Goal: Information Seeking & Learning: Learn about a topic

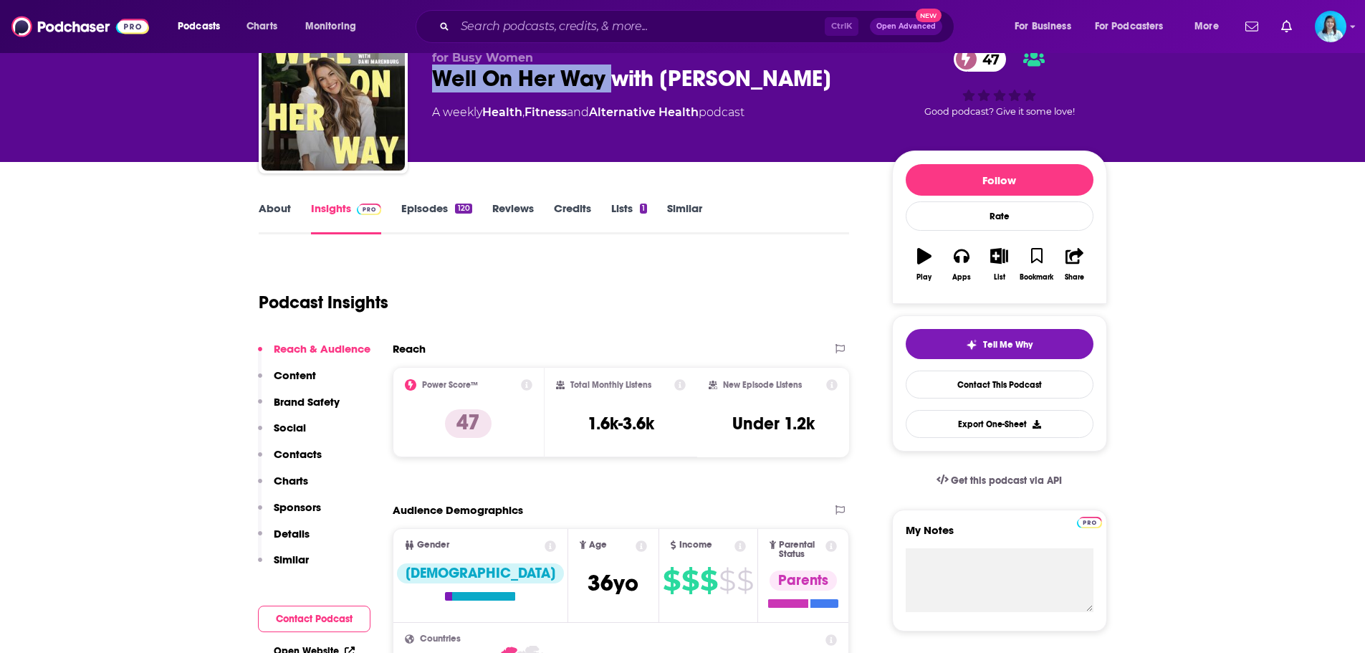
scroll to position [72, 0]
click at [588, 28] on input "Search podcasts, credits, & more..." at bounding box center [640, 26] width 370 height 23
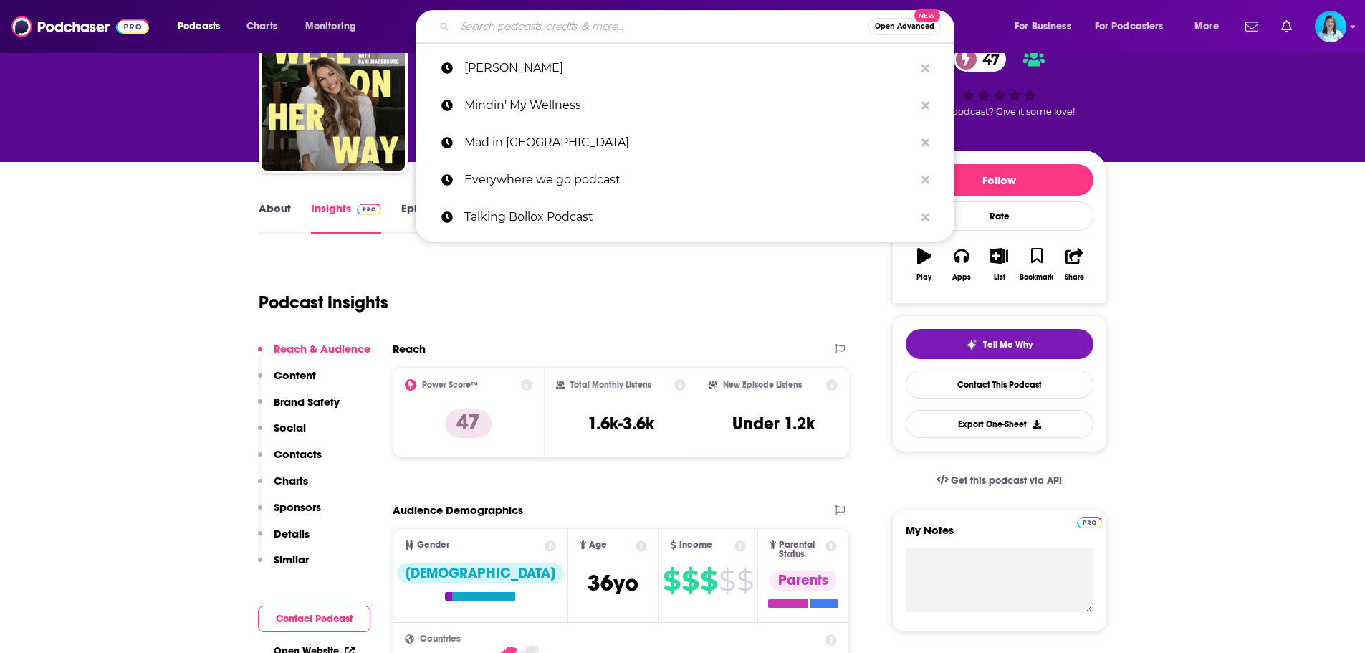
paste input "The [PERSON_NAME] Show"
type input "The [PERSON_NAME] Show"
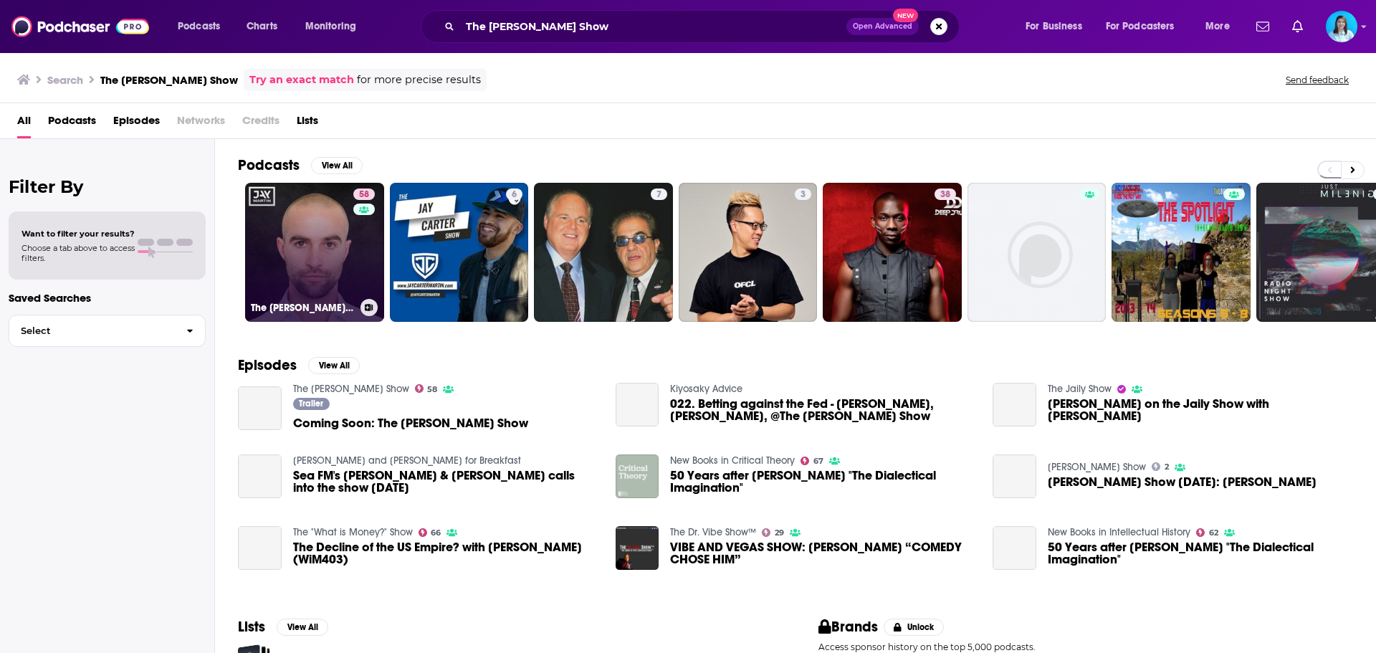
click at [305, 273] on link "58 The [PERSON_NAME] Show" at bounding box center [314, 252] width 139 height 139
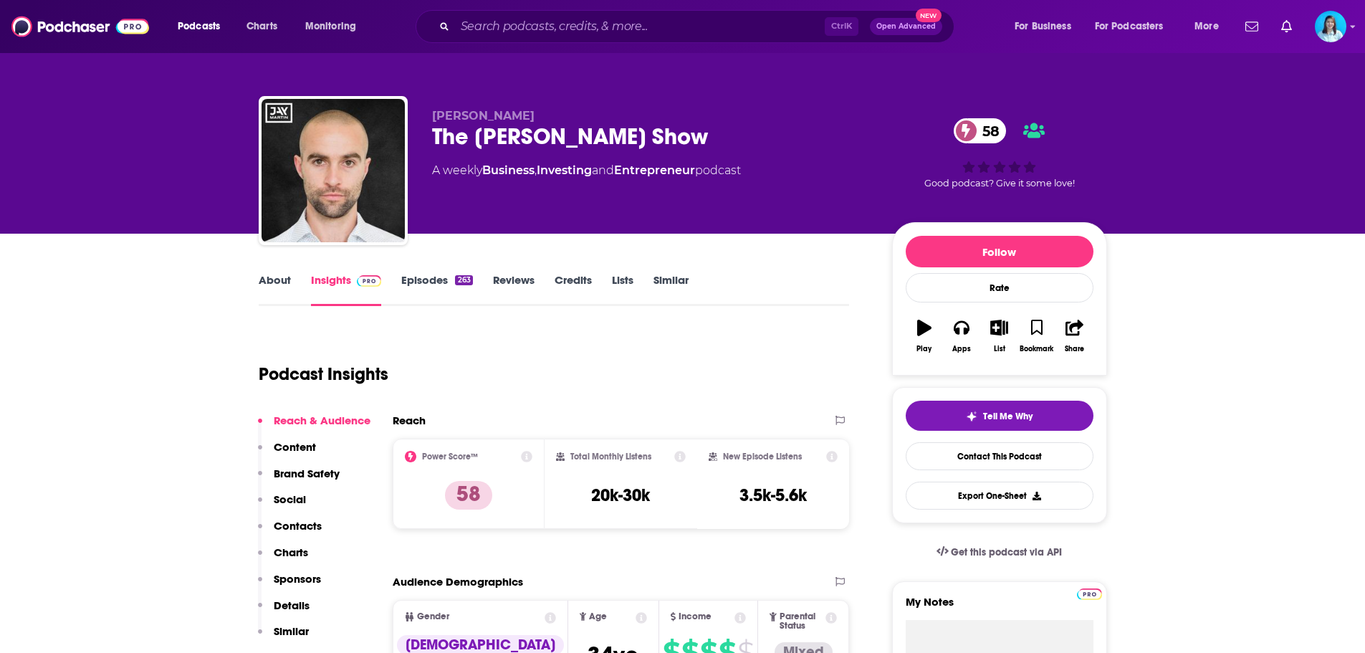
click at [424, 288] on link "Episodes 263" at bounding box center [436, 289] width 71 height 33
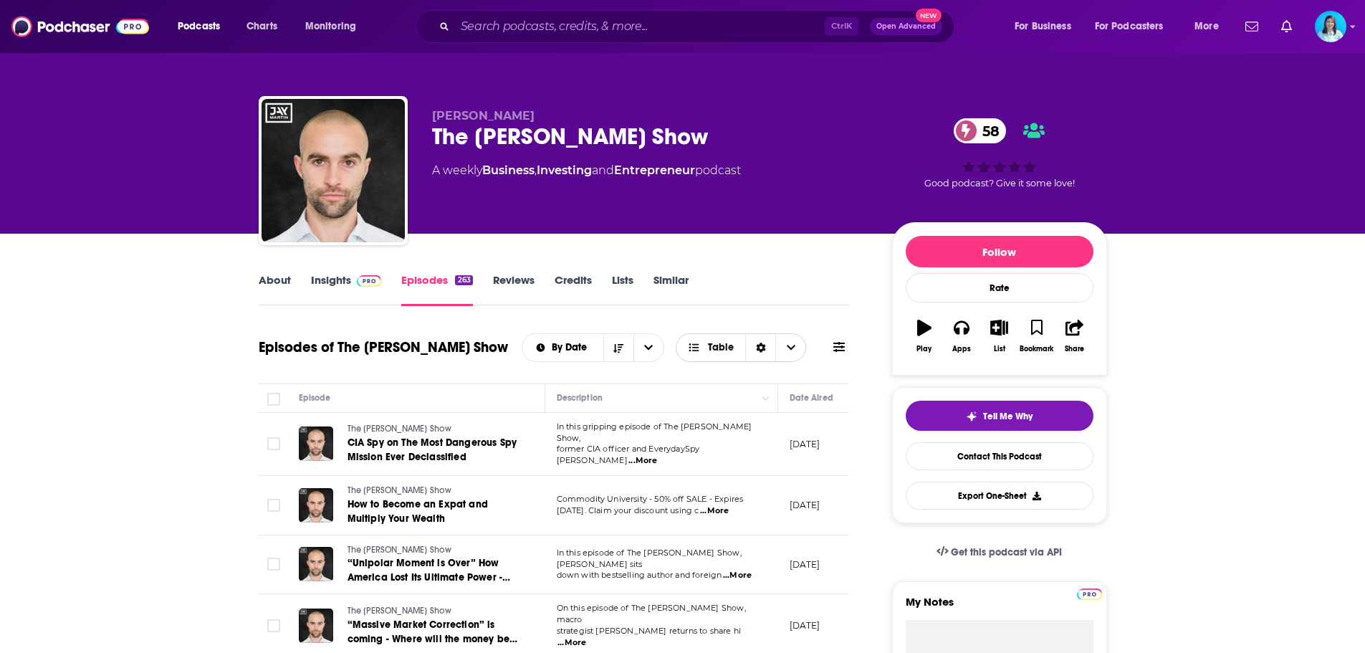
click at [789, 345] on icon "Choose View" at bounding box center [791, 348] width 9 height 10
click at [408, 398] on div "Episode" at bounding box center [416, 397] width 234 height 17
click at [848, 350] on button at bounding box center [839, 347] width 20 height 15
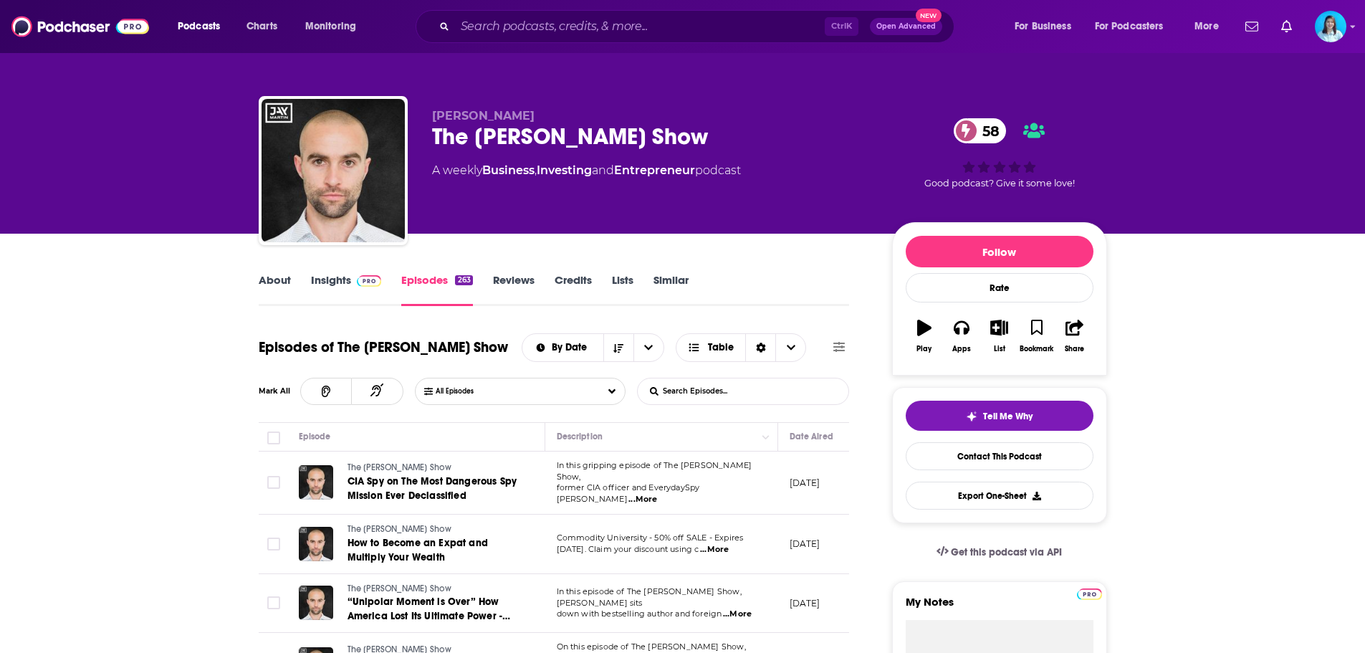
click at [702, 393] on input "List Search Input" at bounding box center [713, 391] width 150 height 26
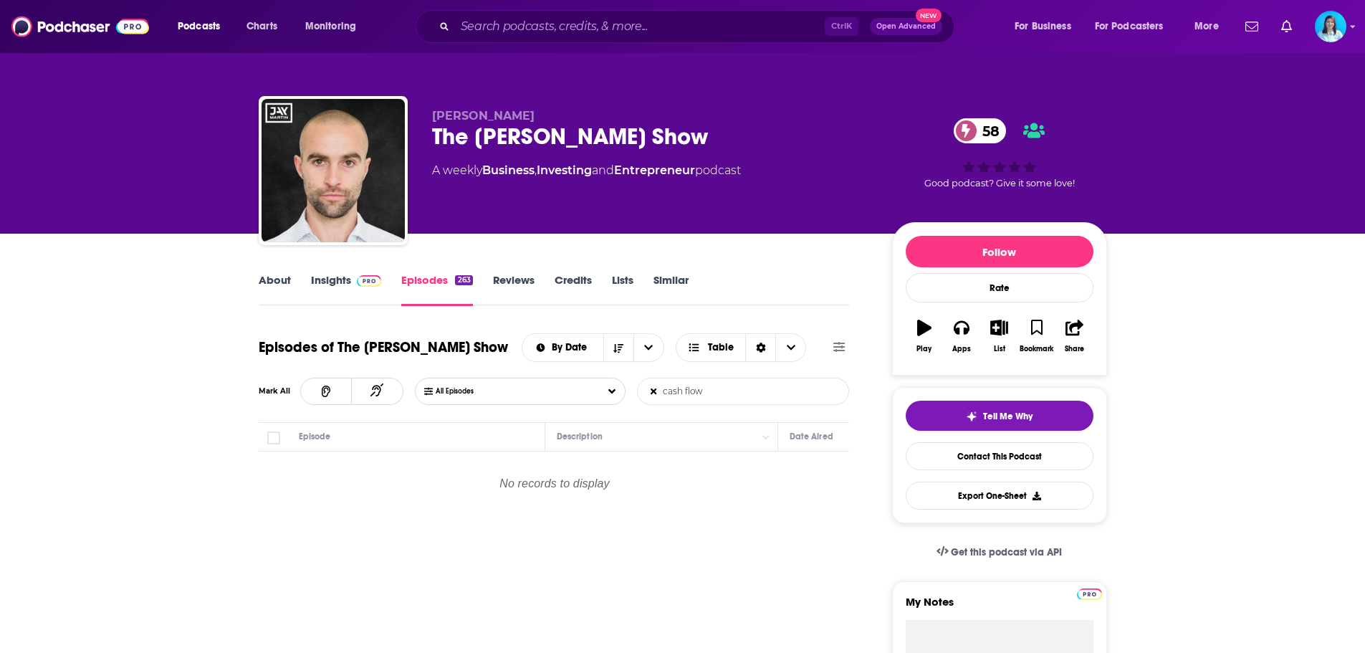
click at [684, 388] on input "cash flow" at bounding box center [713, 391] width 150 height 26
click at [694, 396] on input "cashflow" at bounding box center [713, 391] width 150 height 26
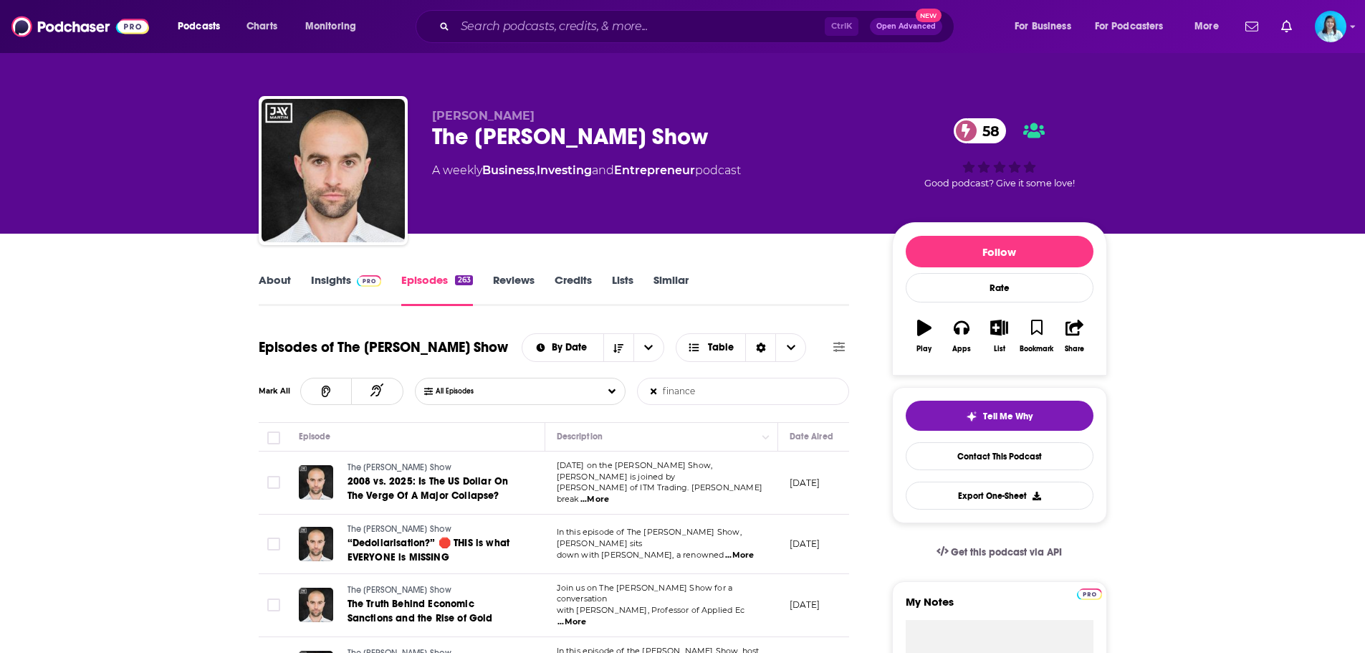
type input "finance"
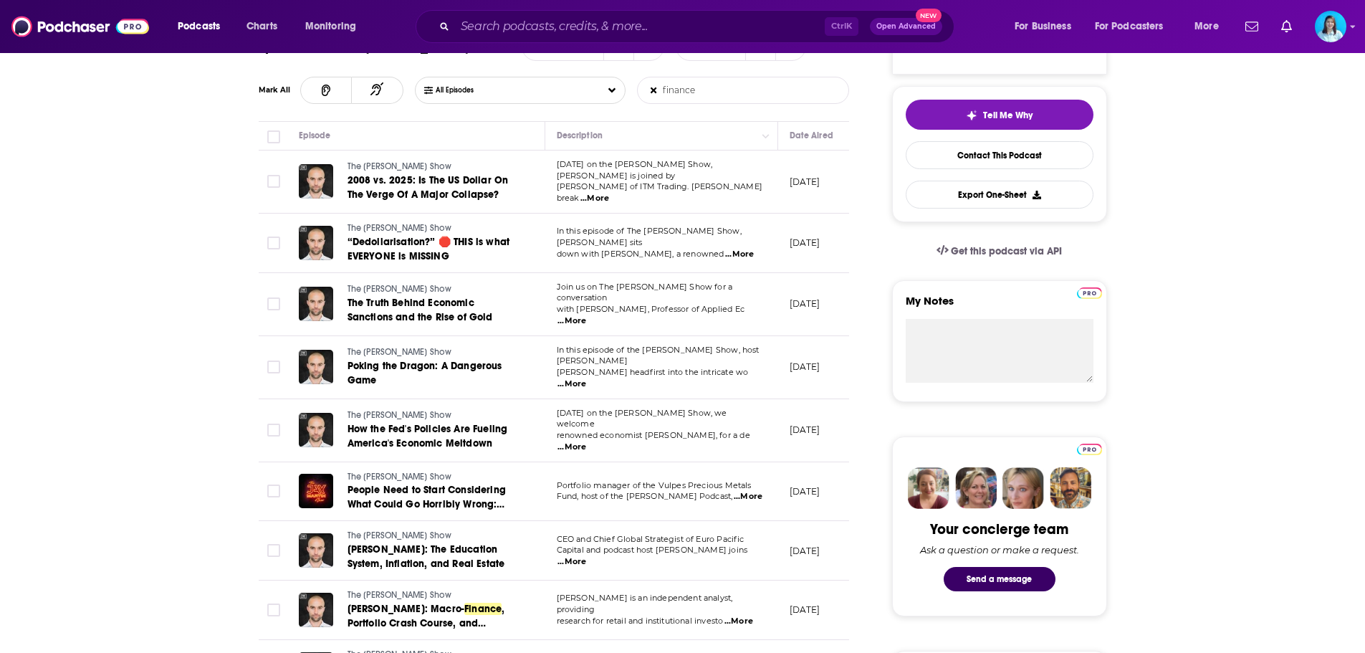
scroll to position [143, 0]
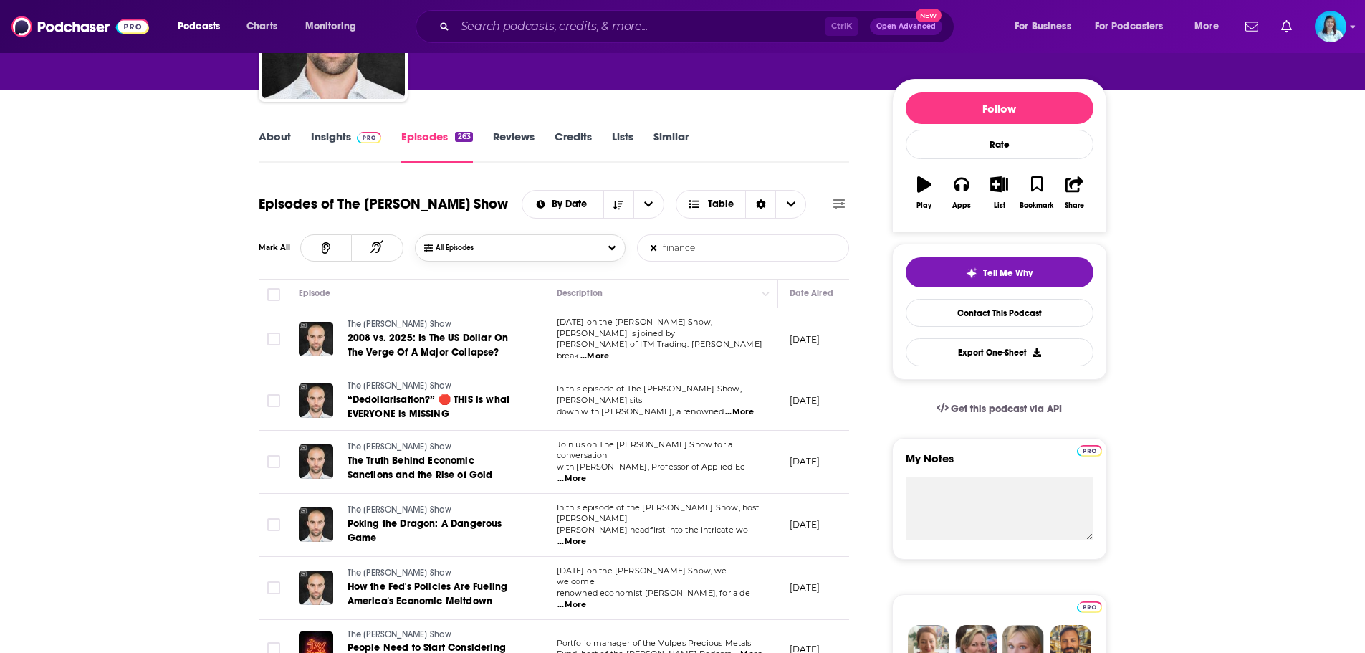
click at [467, 249] on span "All Episodes" at bounding box center [469, 248] width 67 height 9
click at [498, 277] on div "All Episodes" at bounding box center [520, 274] width 211 height 27
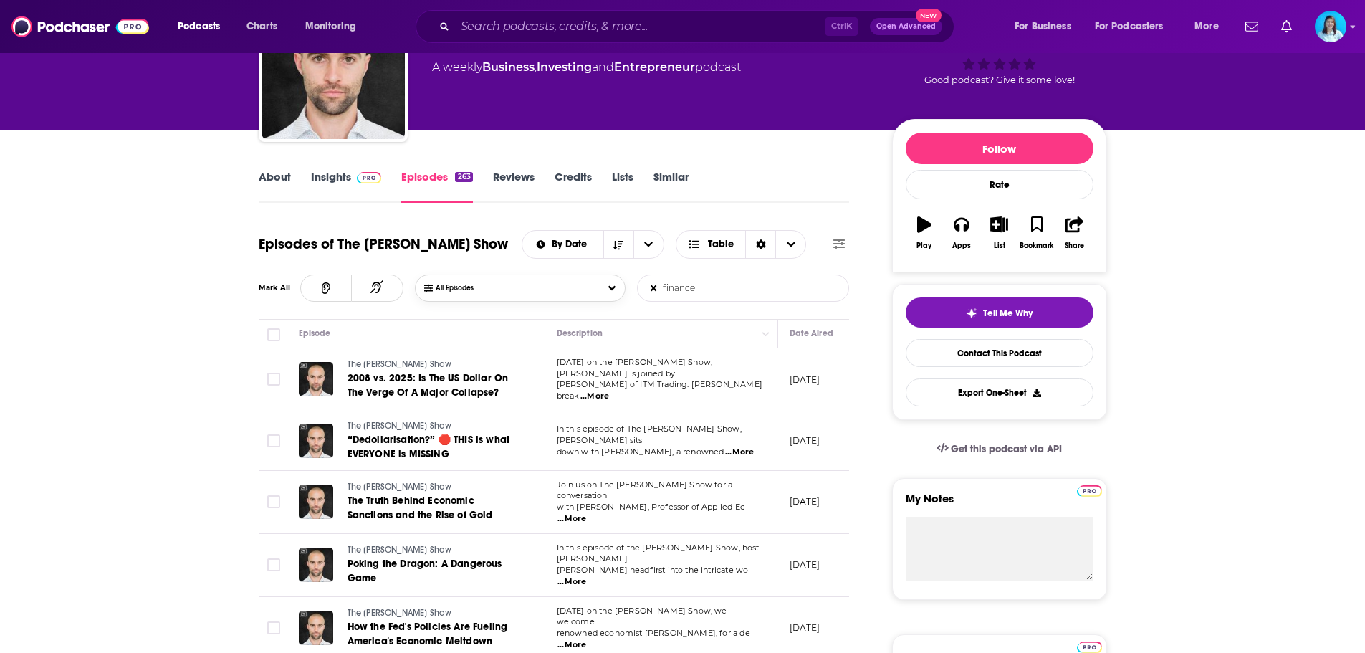
scroll to position [0, 0]
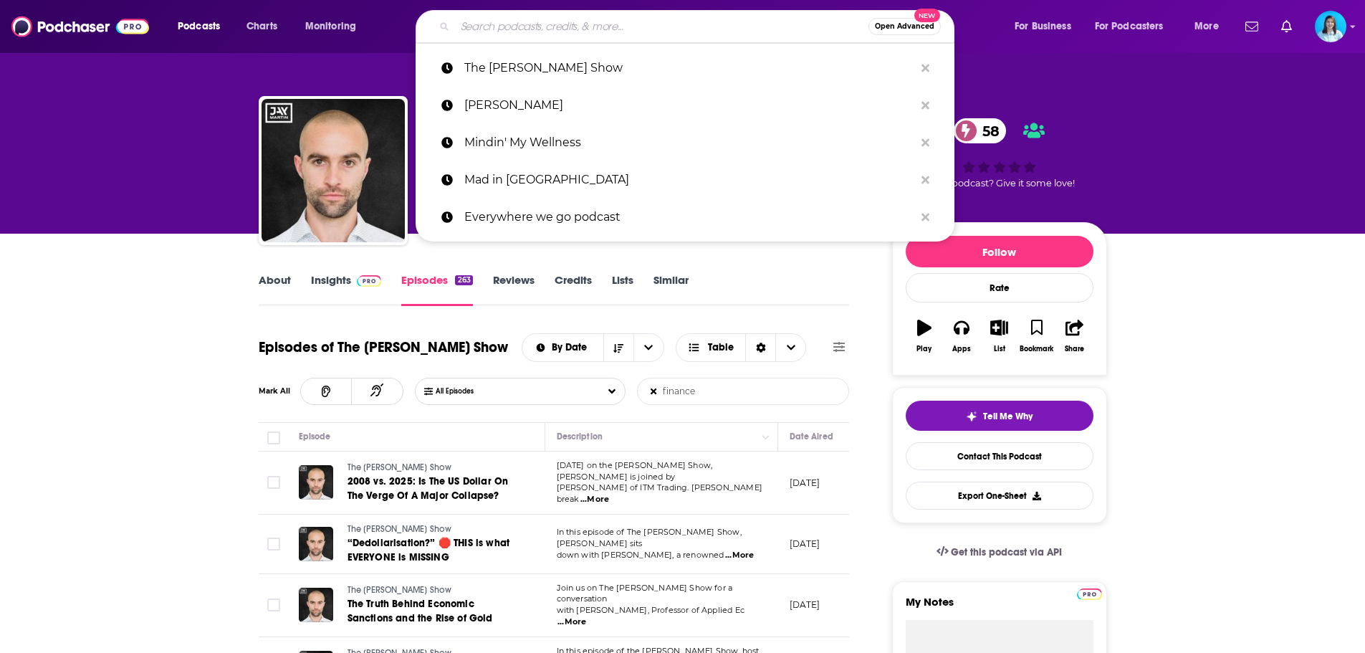
click at [531, 32] on input "Search podcasts, credits, & more..." at bounding box center [662, 26] width 414 height 23
paste input "The Mentor with [PERSON_NAME]"
type input "The Mentor with [PERSON_NAME]"
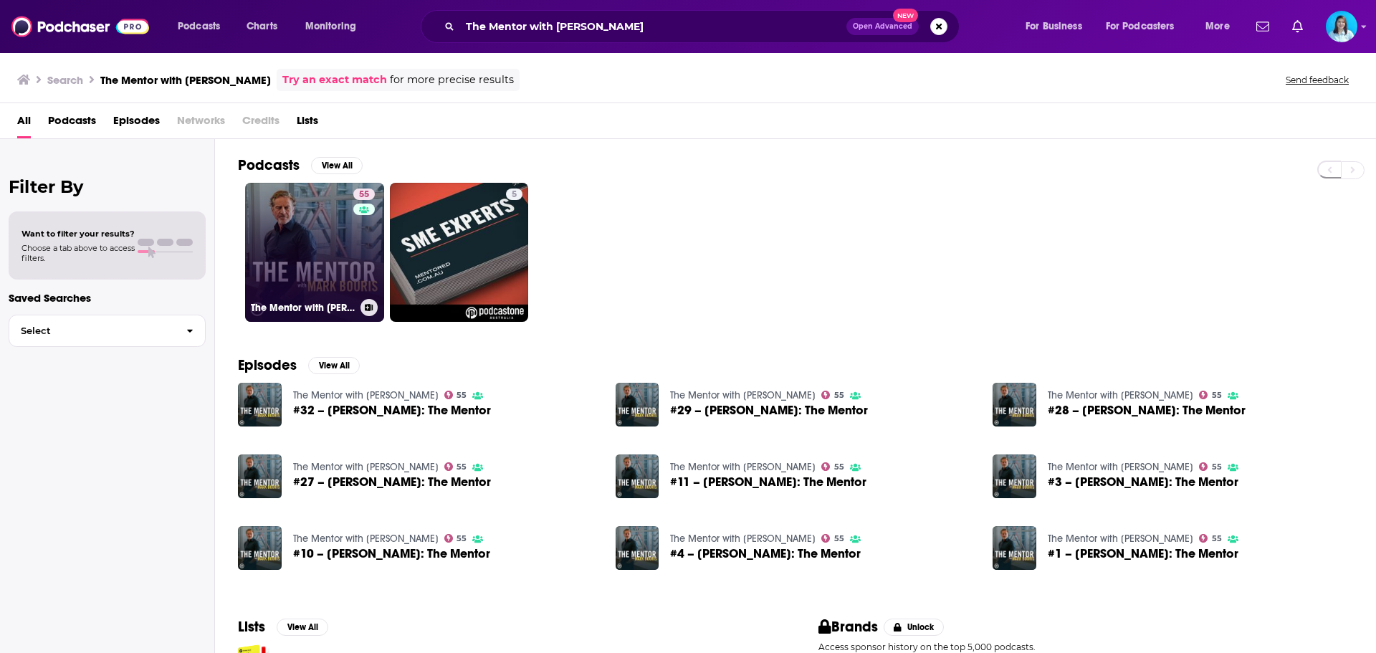
click at [344, 282] on link "55 The Mentor with [PERSON_NAME]" at bounding box center [314, 252] width 139 height 139
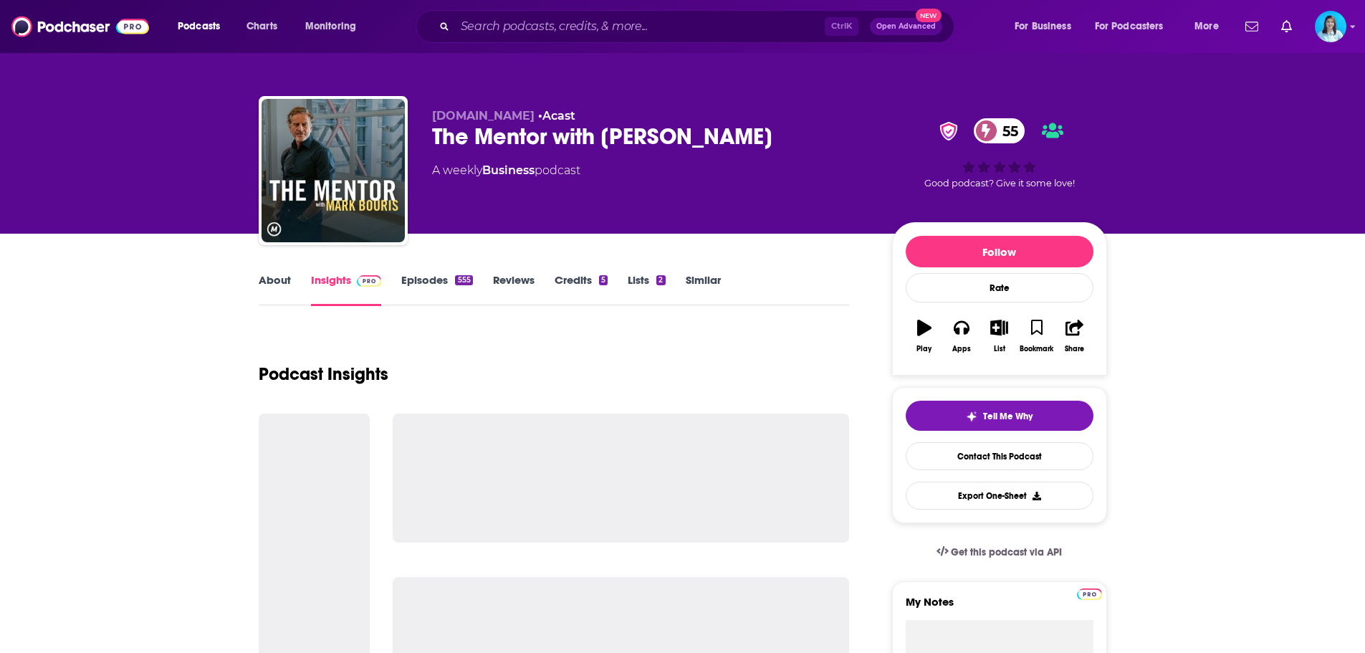
click at [449, 282] on link "Episodes 555" at bounding box center [436, 289] width 71 height 33
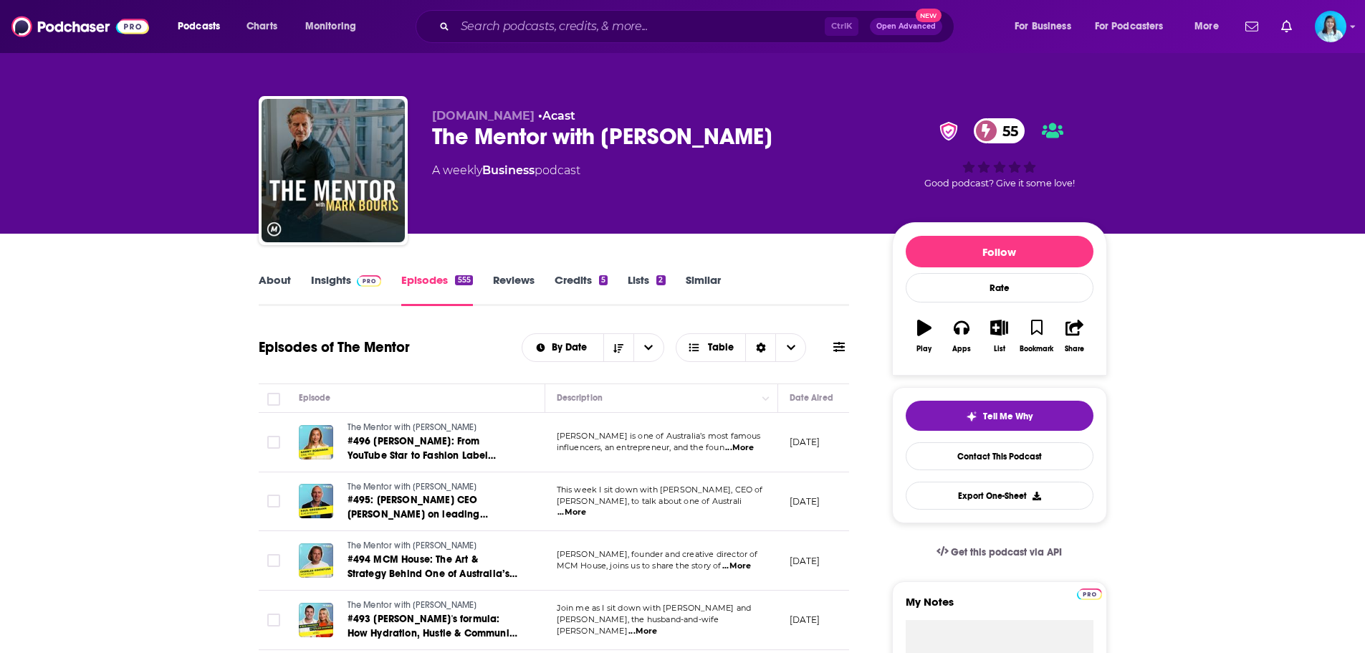
click at [841, 344] on icon at bounding box center [838, 347] width 11 height 10
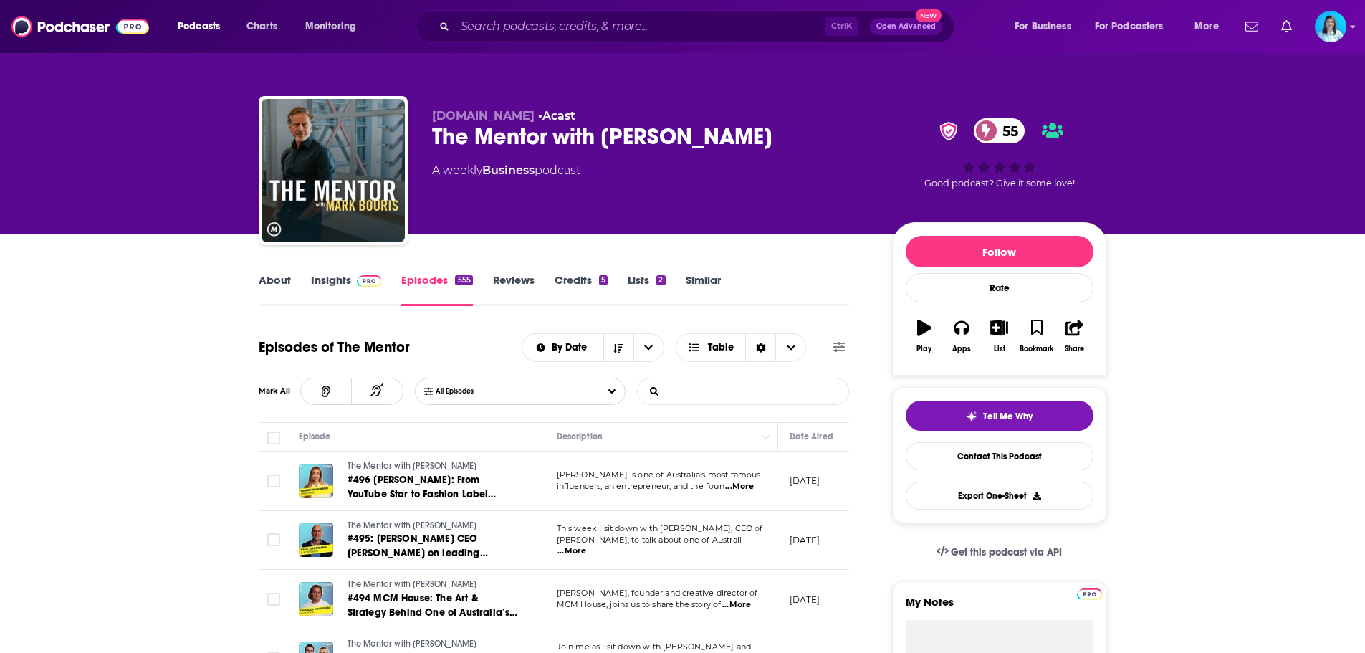
click at [692, 388] on input "List Search Input" at bounding box center [713, 391] width 150 height 26
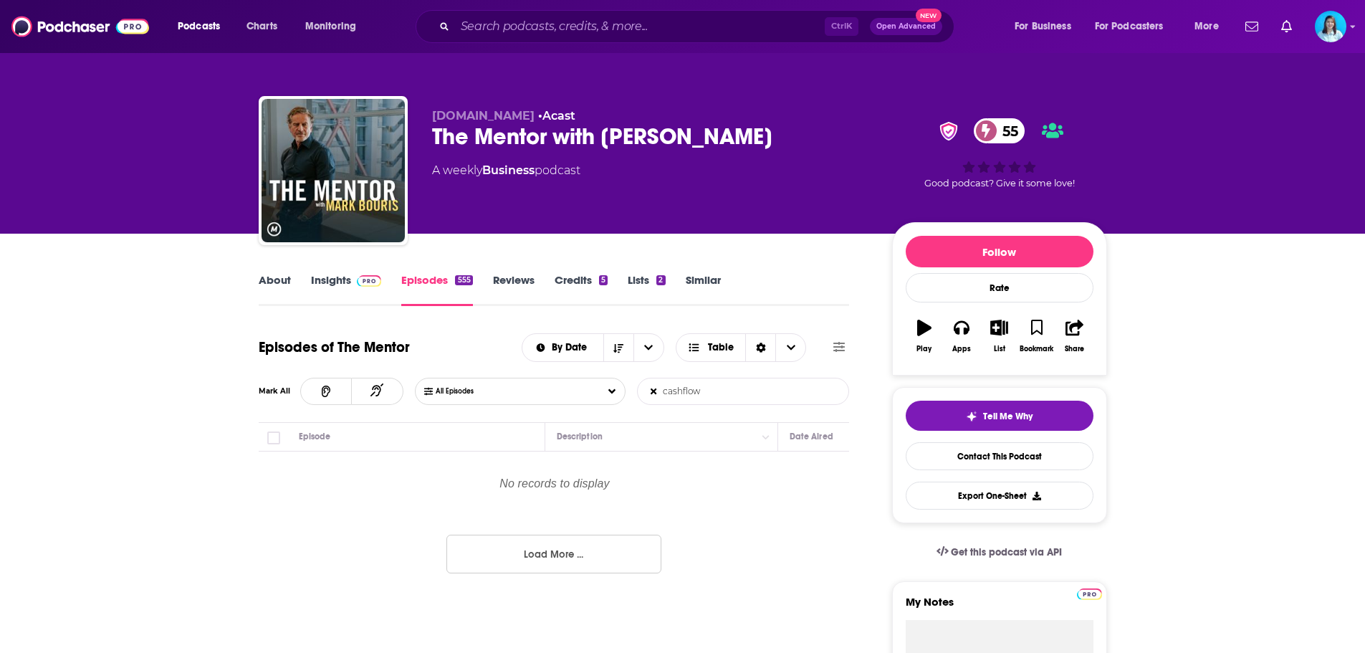
type input "cashflow"
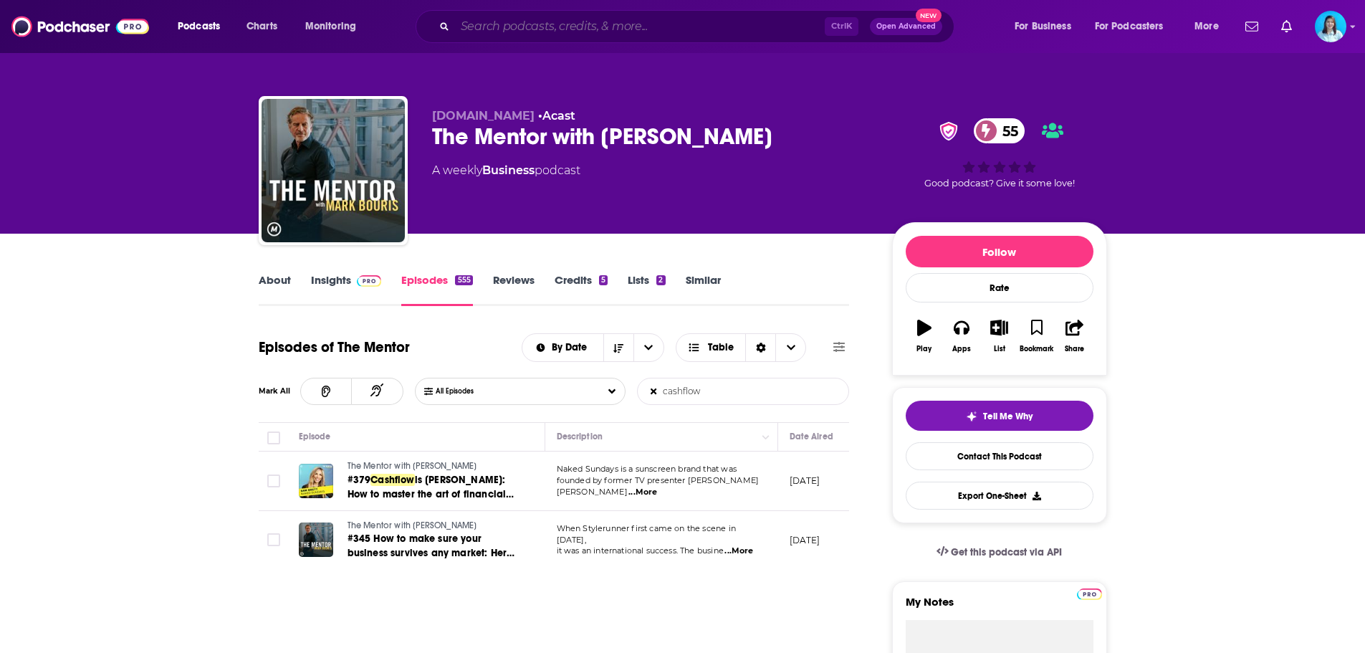
click at [545, 23] on input "Search podcasts, credits, & more..." at bounding box center [640, 26] width 370 height 23
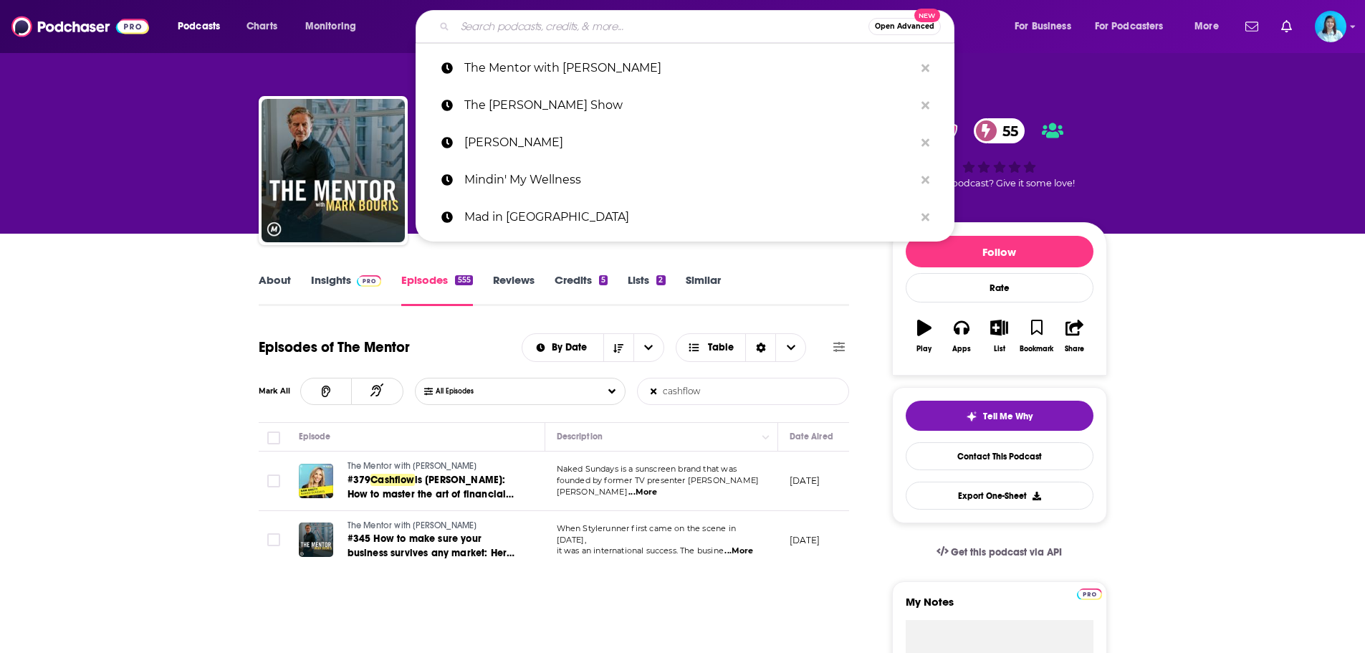
paste input "The Deal Pro Podcast"
type input "The Deal Pro Podcast"
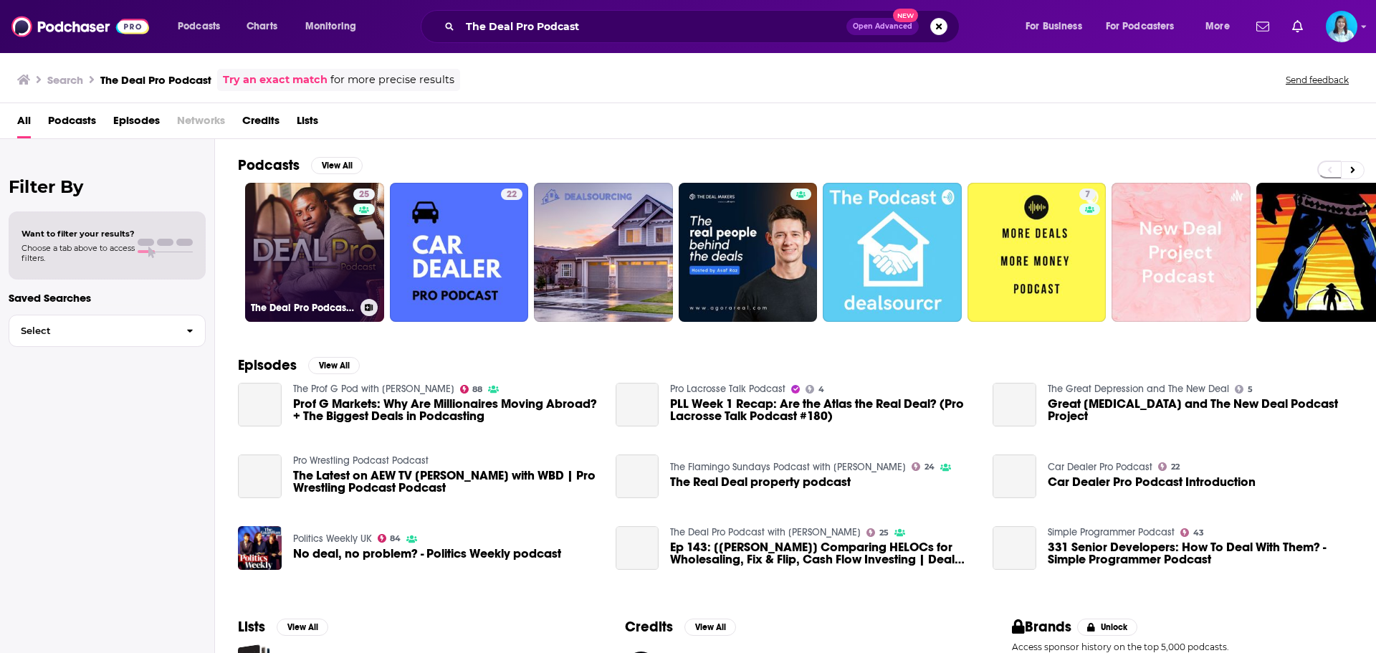
click at [308, 248] on link "25 The Deal Pro Podcast with [PERSON_NAME]" at bounding box center [314, 252] width 139 height 139
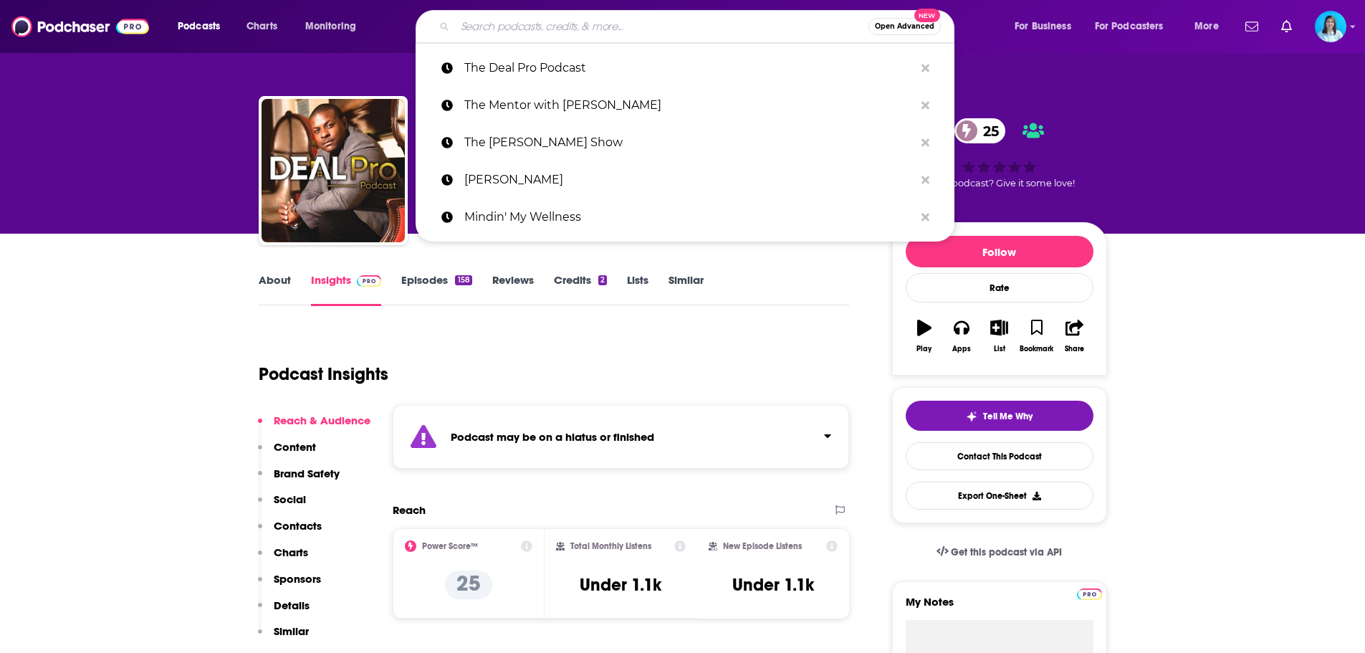
click at [551, 28] on input "Search podcasts, credits, & more..." at bounding box center [662, 26] width 414 height 23
paste input "The [PERSON_NAME] Webcast"
type input "The [PERSON_NAME] Webcast"
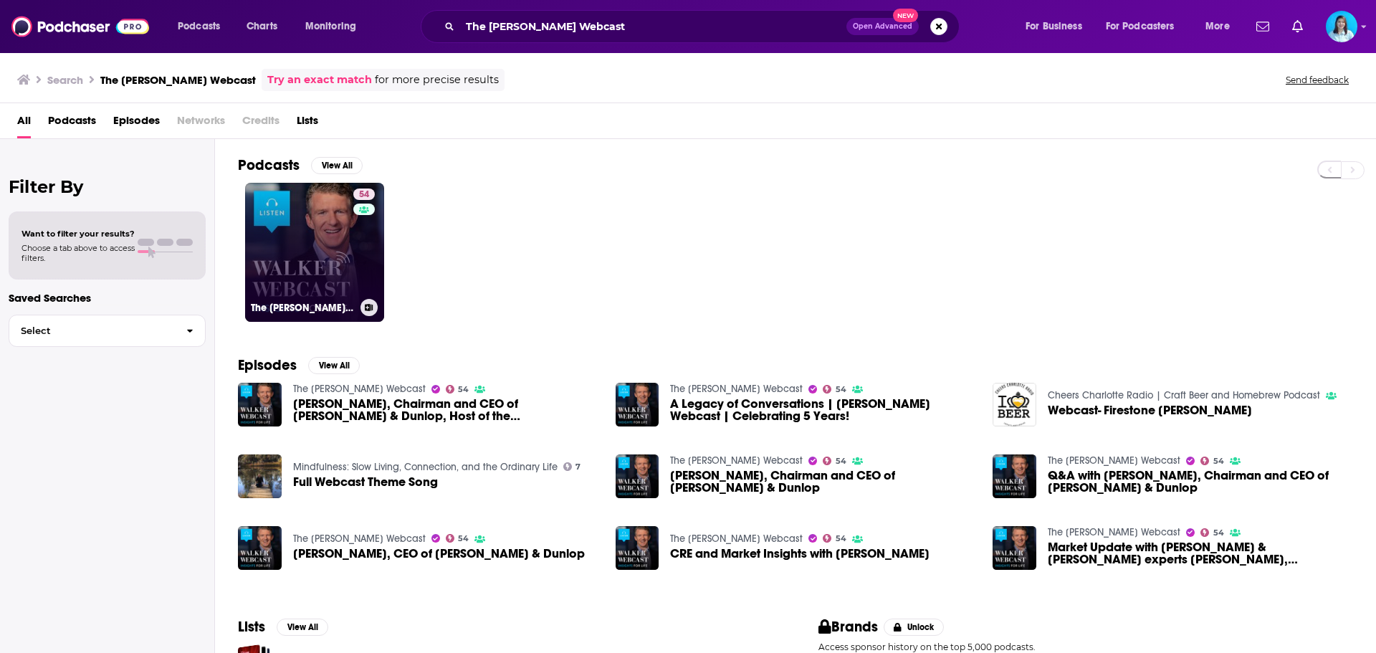
click at [330, 287] on link "54 The [PERSON_NAME] Webcast" at bounding box center [314, 252] width 139 height 139
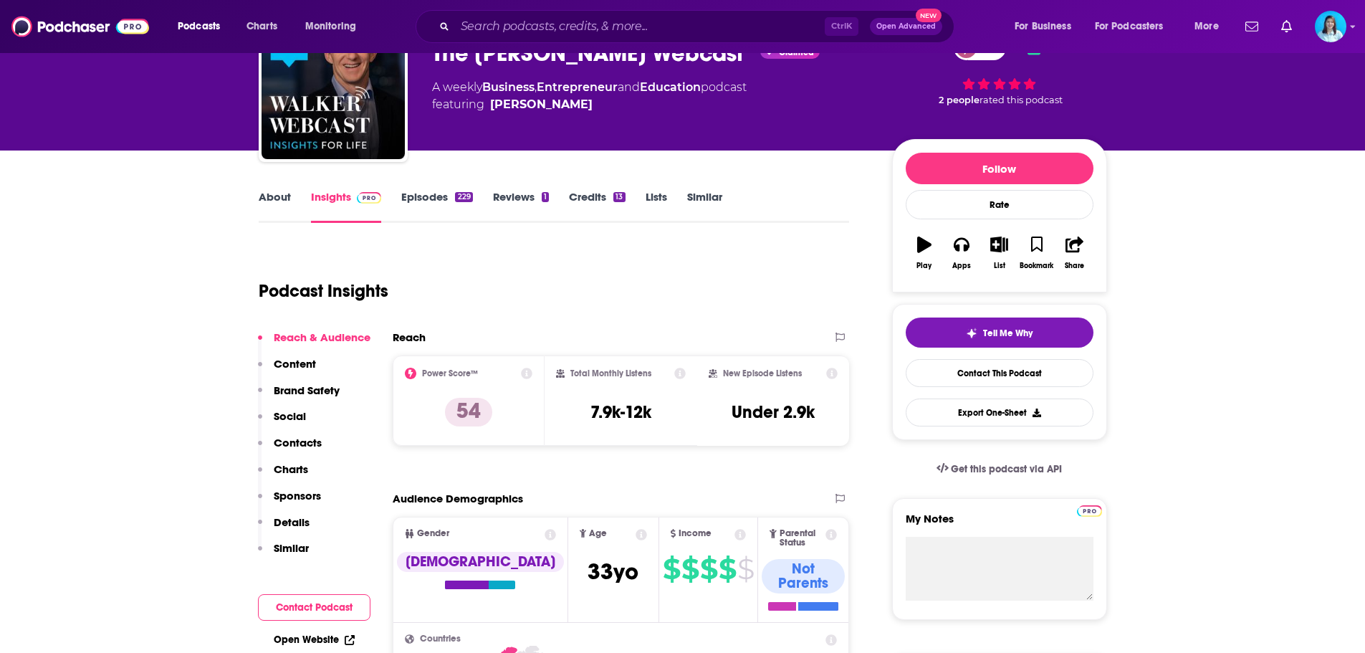
scroll to position [72, 0]
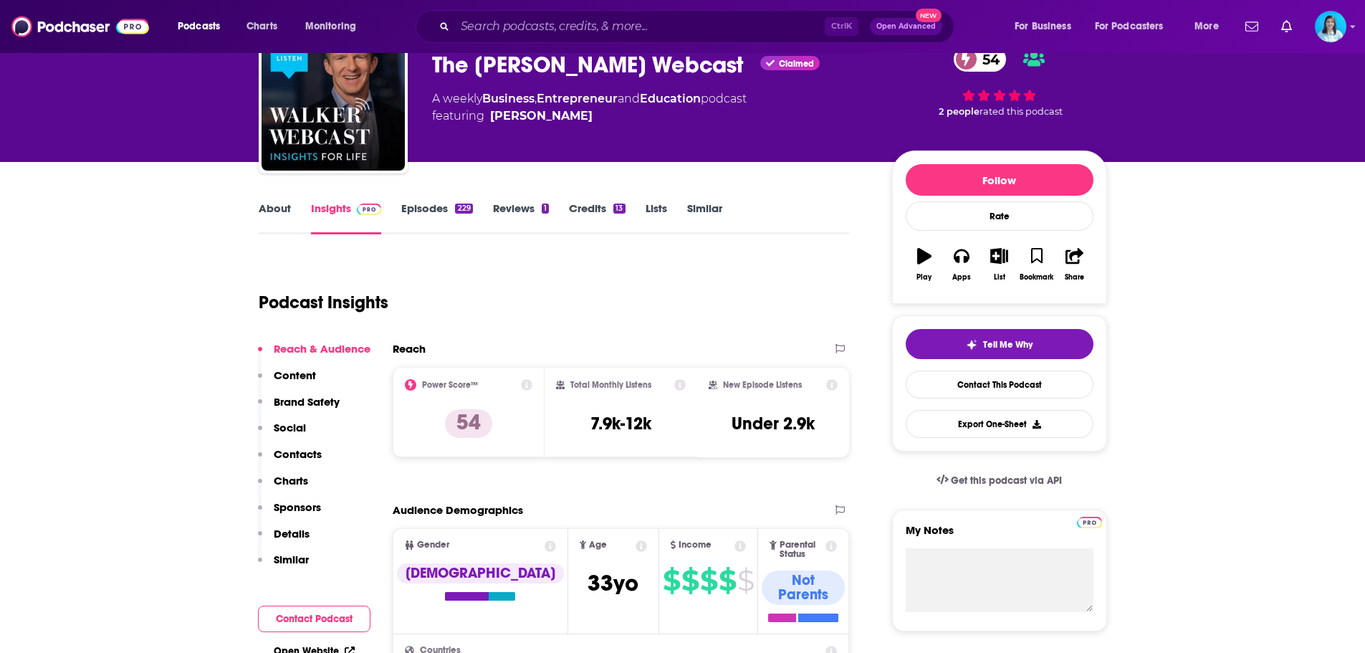
click at [413, 209] on link "Episodes 229" at bounding box center [436, 217] width 71 height 33
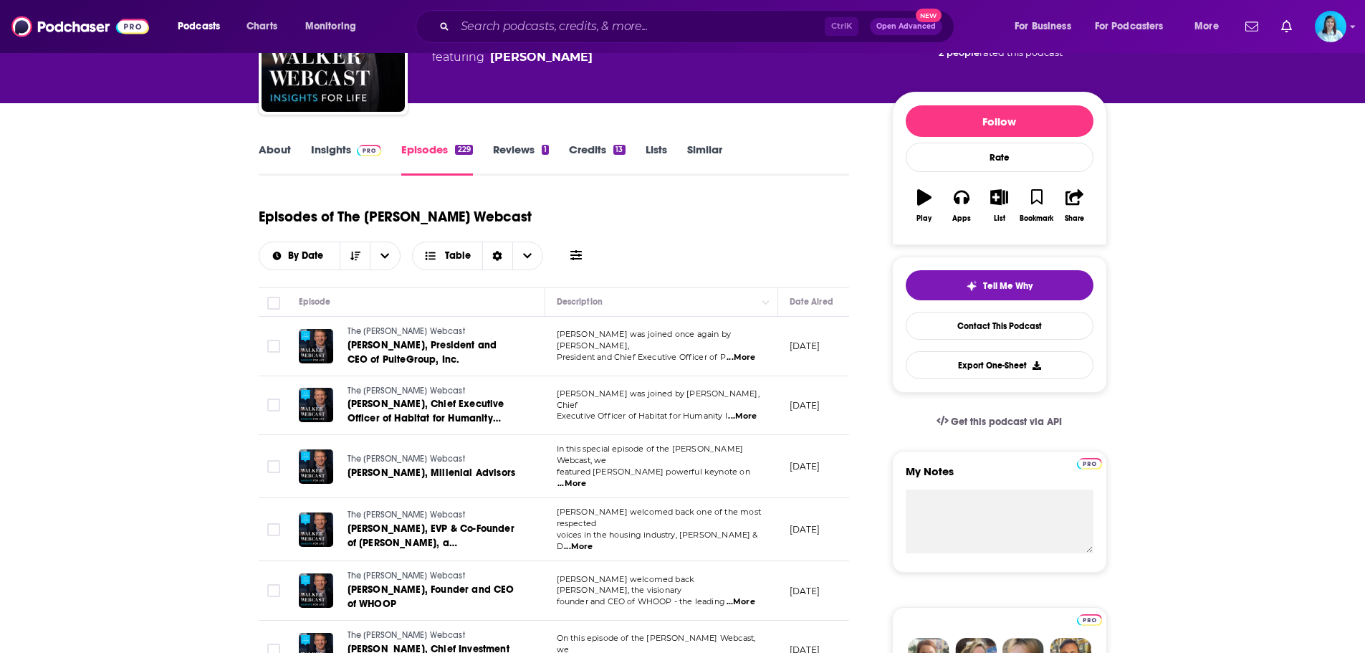
scroll to position [143, 0]
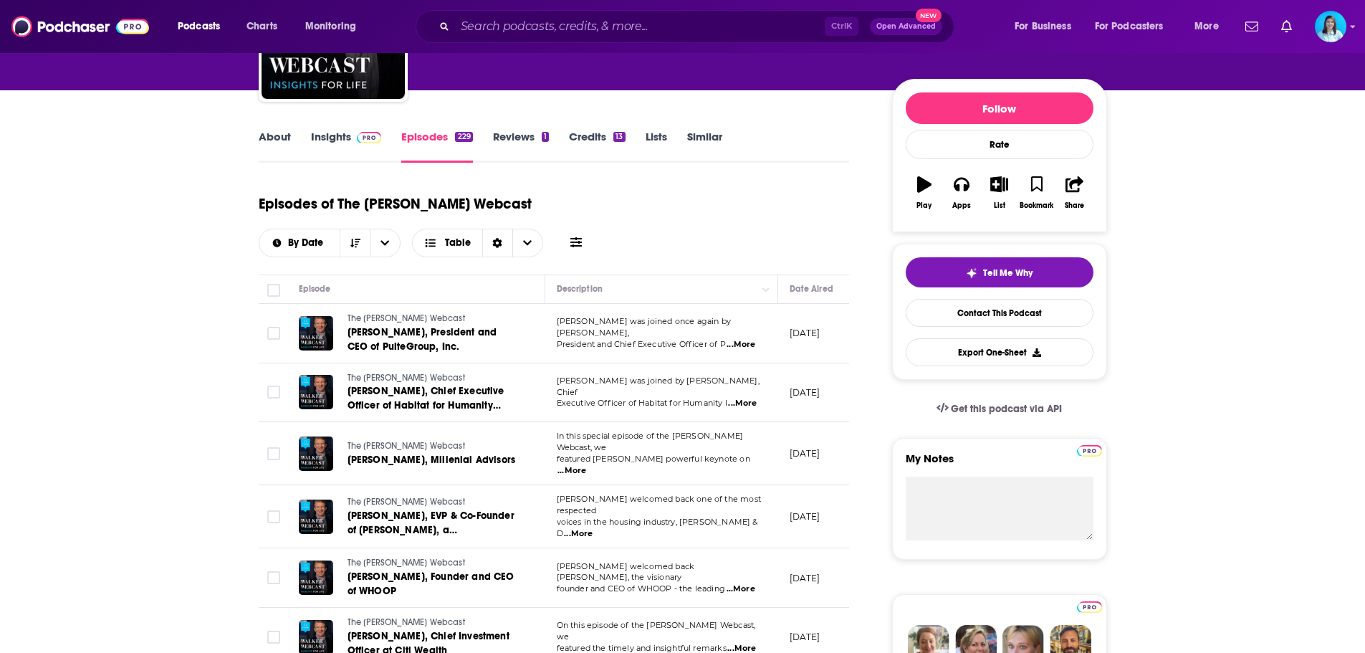
click at [586, 235] on button at bounding box center [576, 242] width 20 height 15
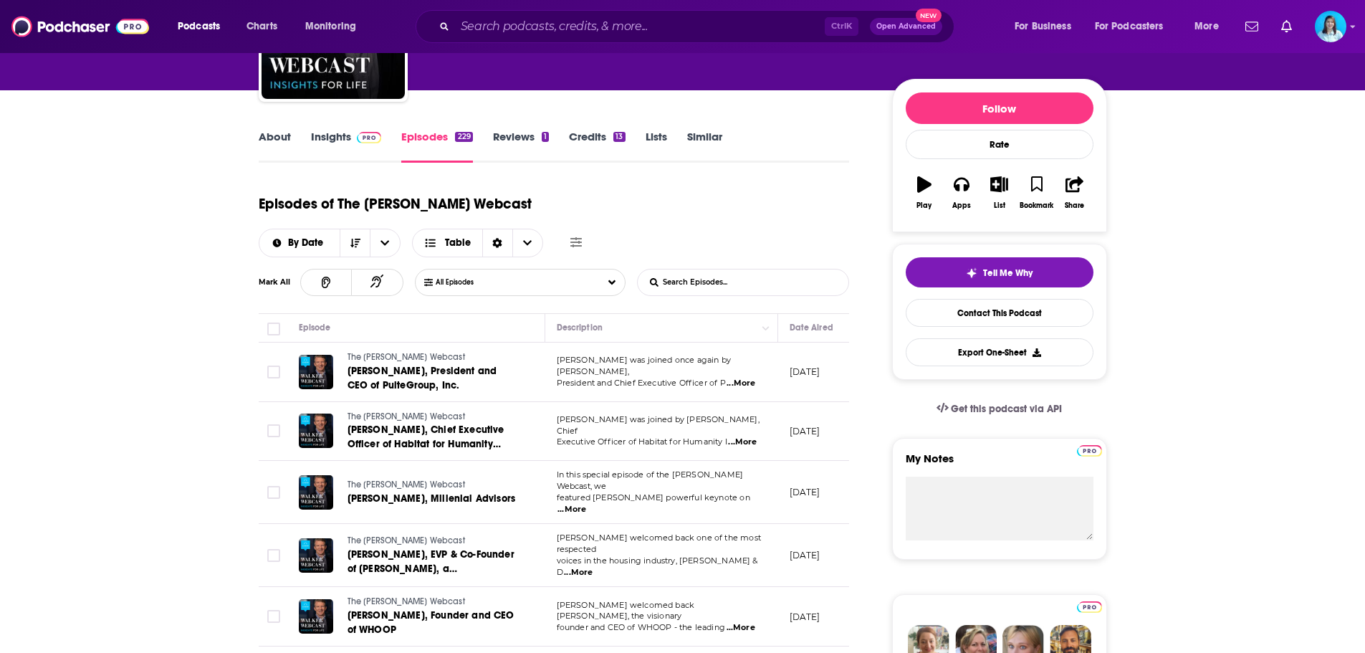
click at [737, 269] on input "List Search Input" at bounding box center [713, 282] width 150 height 26
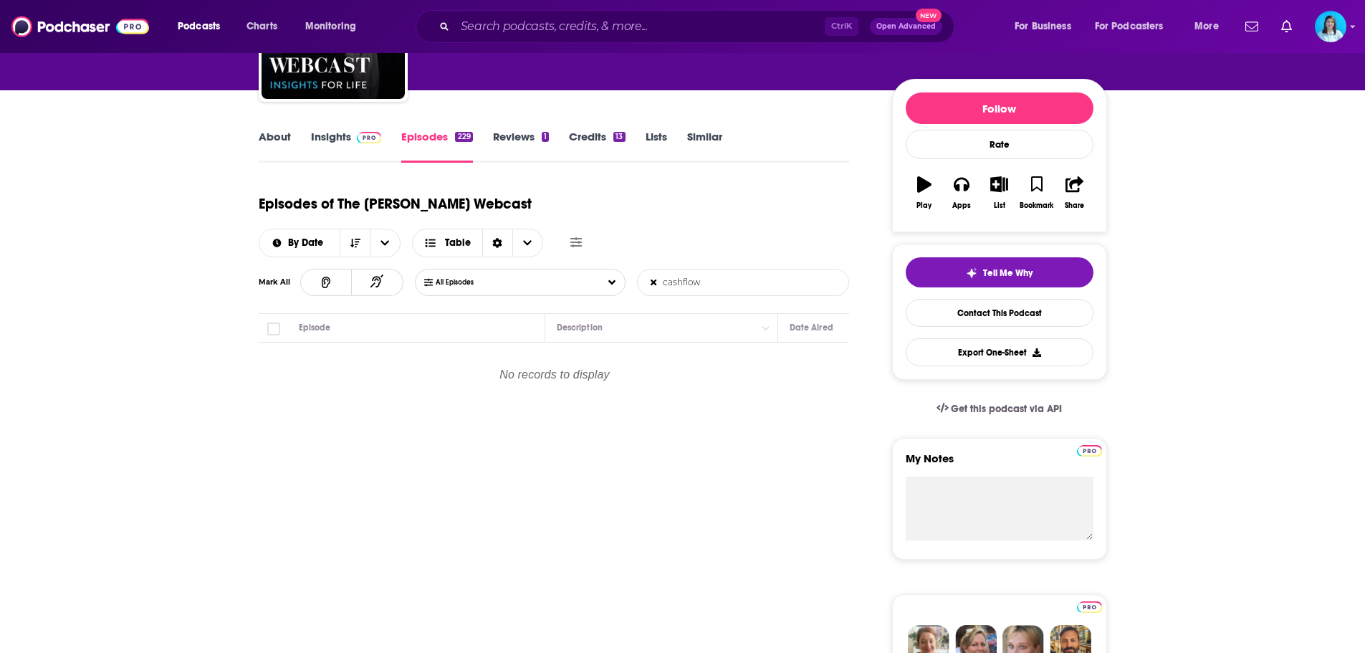
click at [682, 269] on input "cashflow" at bounding box center [713, 282] width 150 height 26
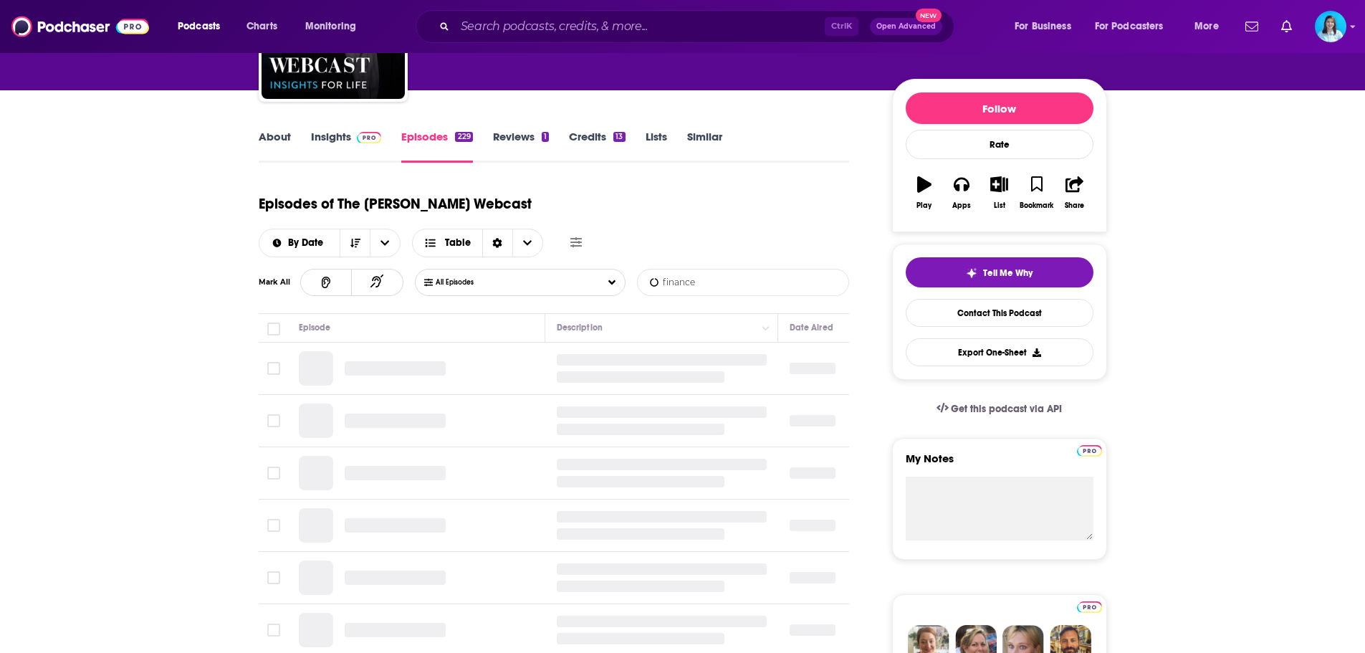
type input "finance"
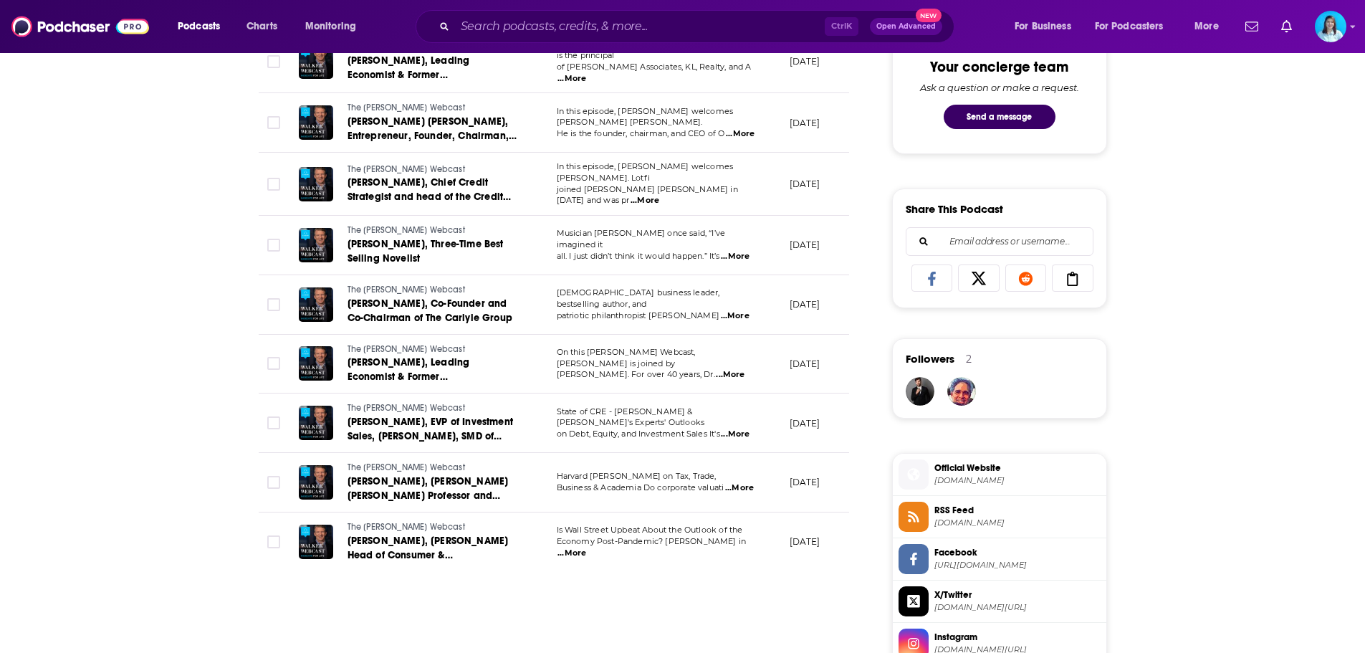
scroll to position [788, 0]
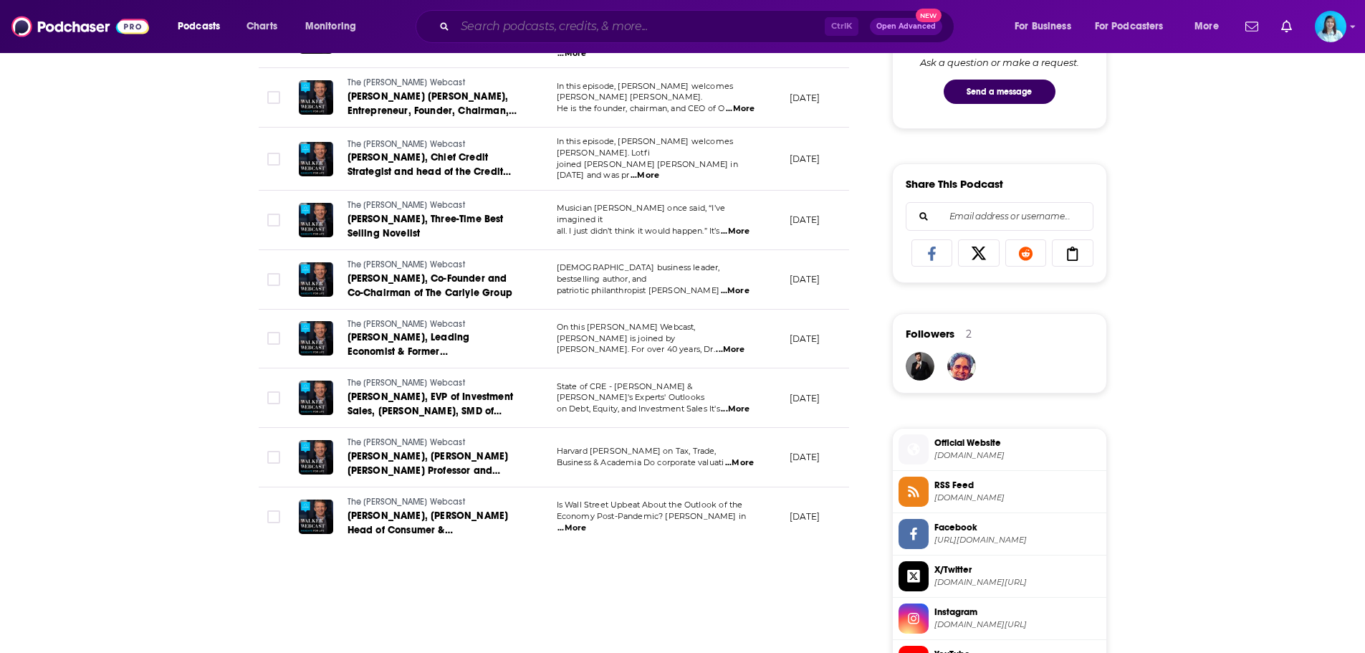
click at [500, 28] on input "Search podcasts, credits, & more..." at bounding box center [640, 26] width 370 height 23
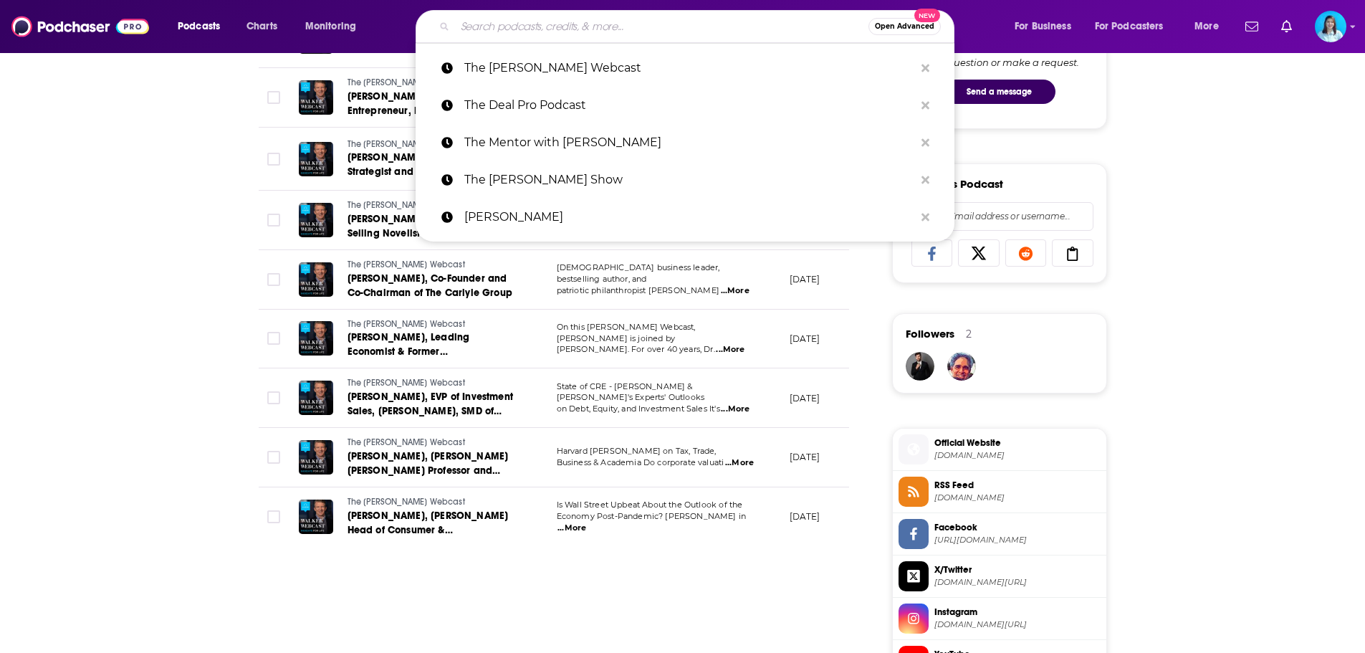
paste input "Hedgeye Podcasts"
type input "Hedgeye Podcasts"
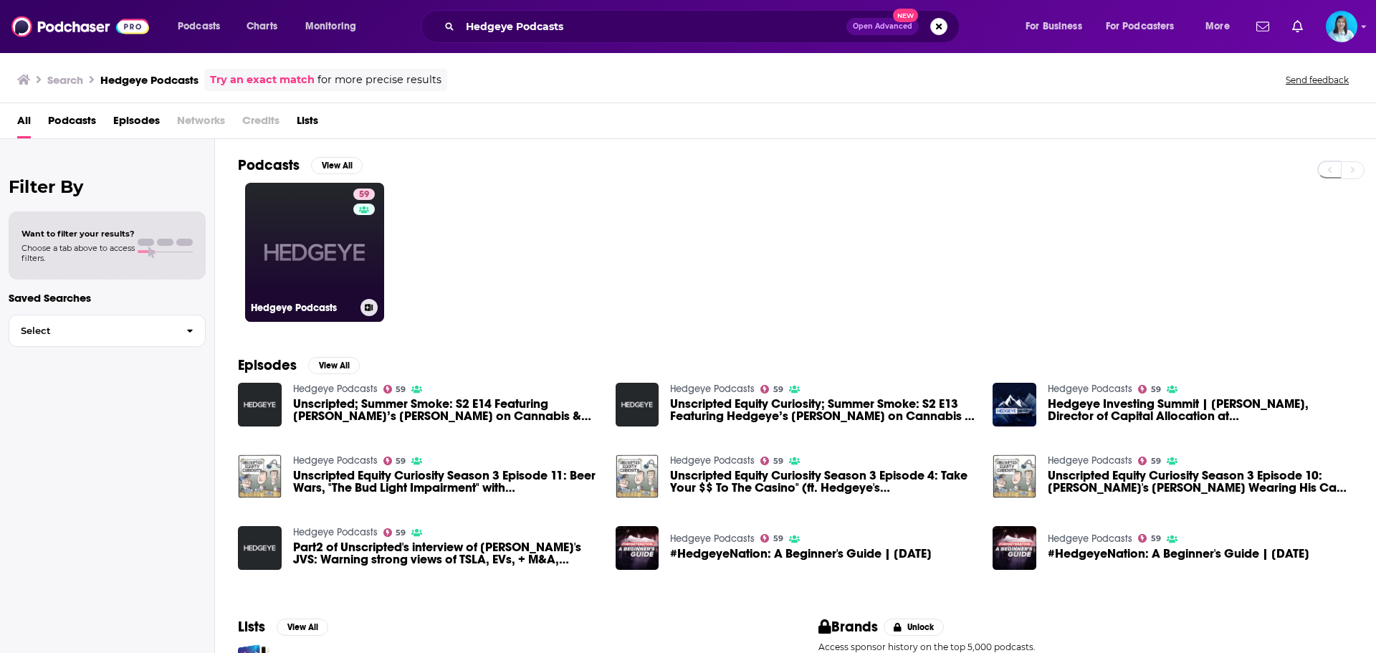
click at [317, 231] on link "59 Hedgeye Podcasts" at bounding box center [314, 252] width 139 height 139
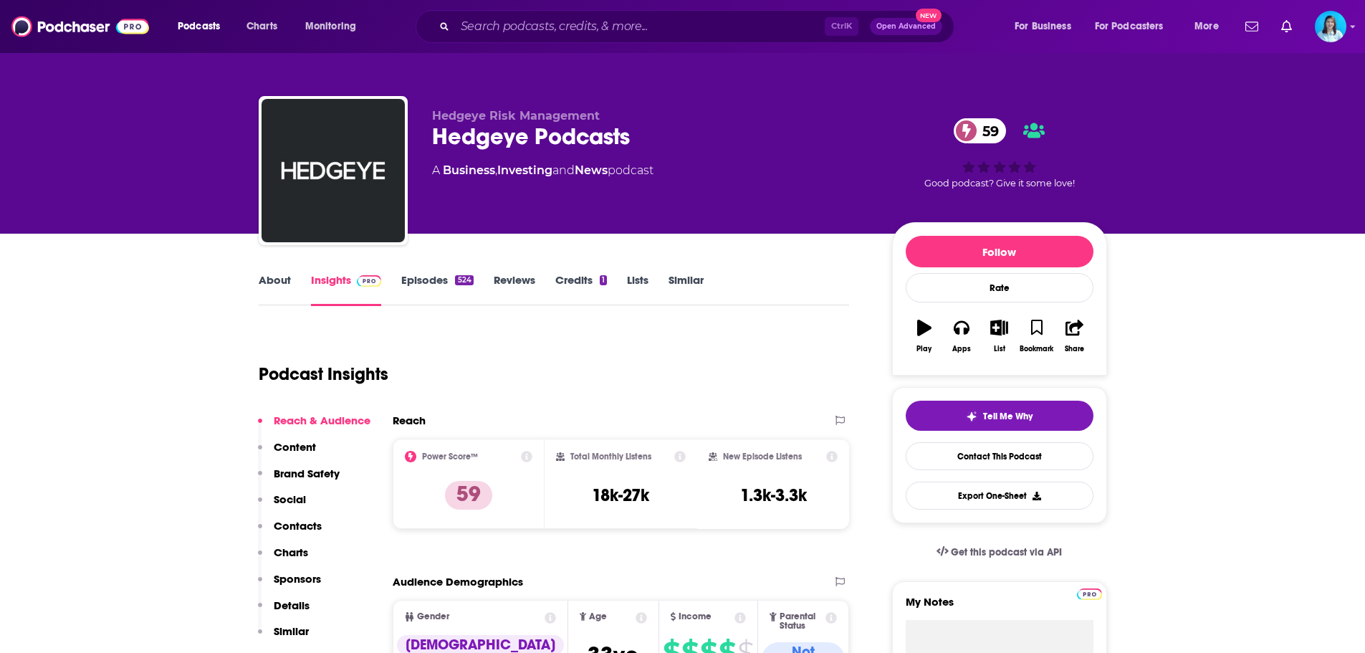
click at [426, 282] on link "Episodes 524" at bounding box center [437, 289] width 72 height 33
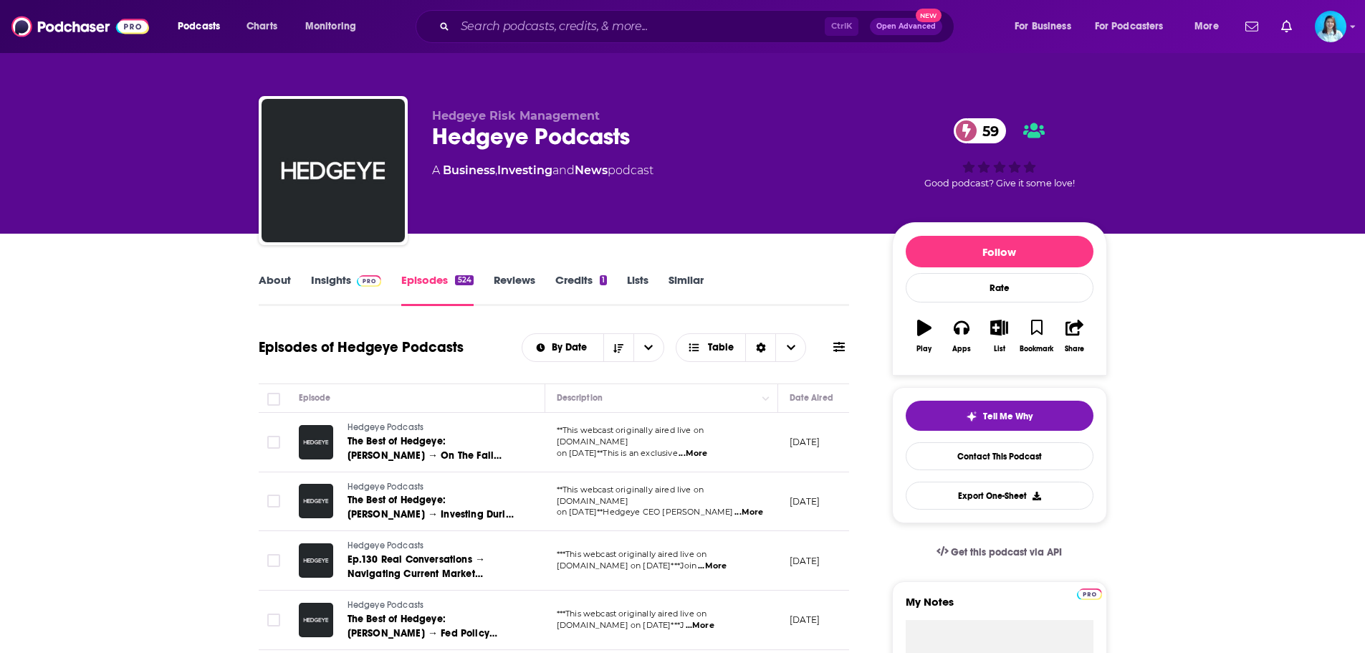
click at [834, 348] on icon at bounding box center [838, 347] width 11 height 10
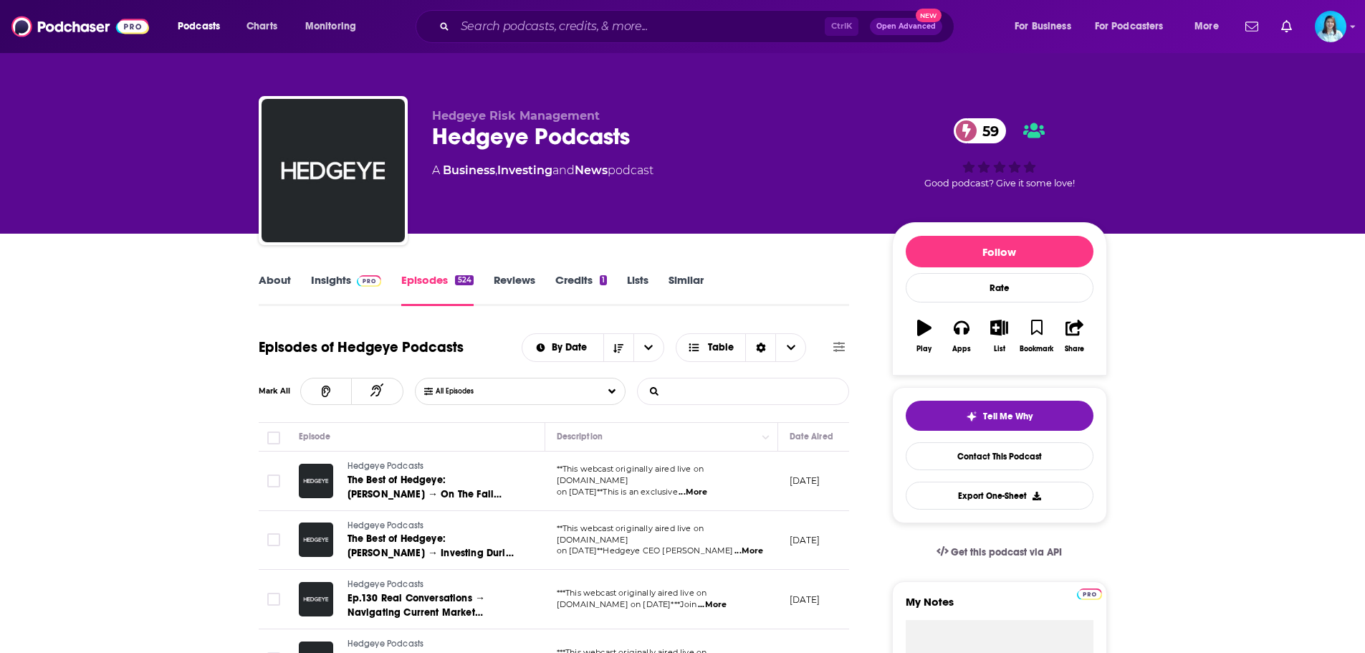
click at [738, 388] on input "List Search Input" at bounding box center [713, 391] width 150 height 26
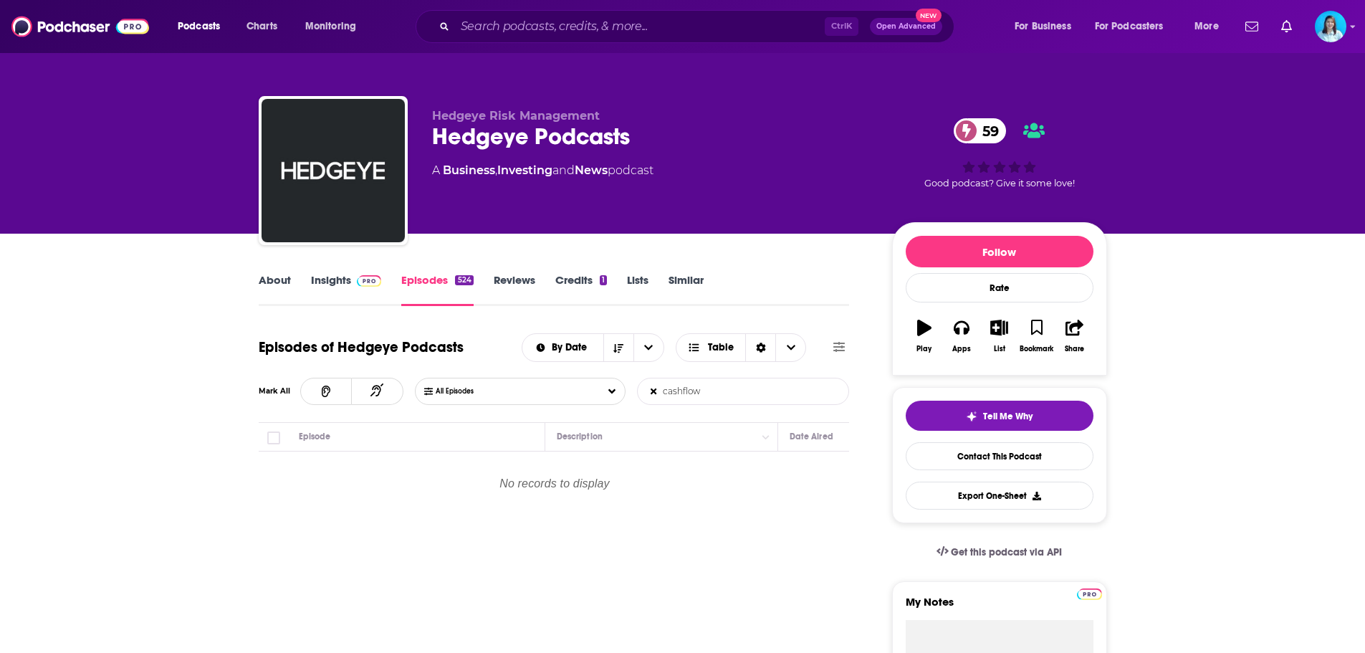
click at [684, 392] on input "cashflow" at bounding box center [713, 391] width 150 height 26
click at [682, 389] on input "cashflow" at bounding box center [713, 391] width 150 height 26
click at [717, 397] on input "cash flow" at bounding box center [713, 391] width 150 height 26
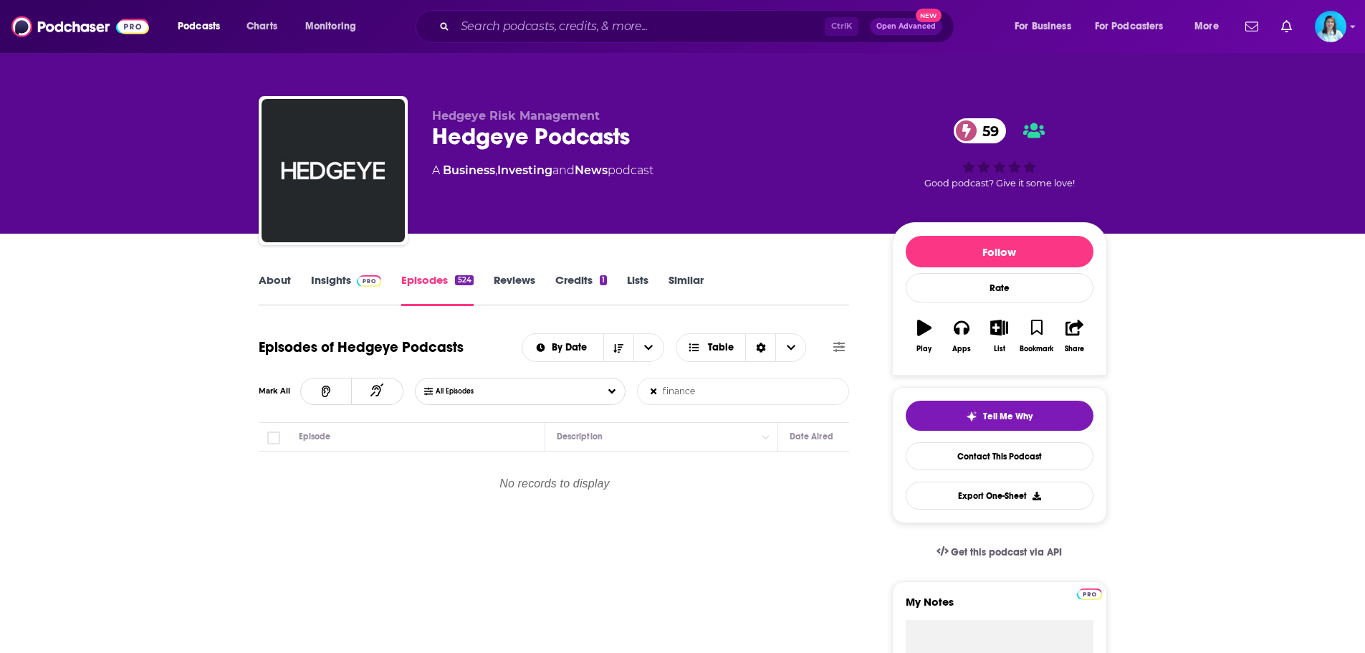
type input "finance"
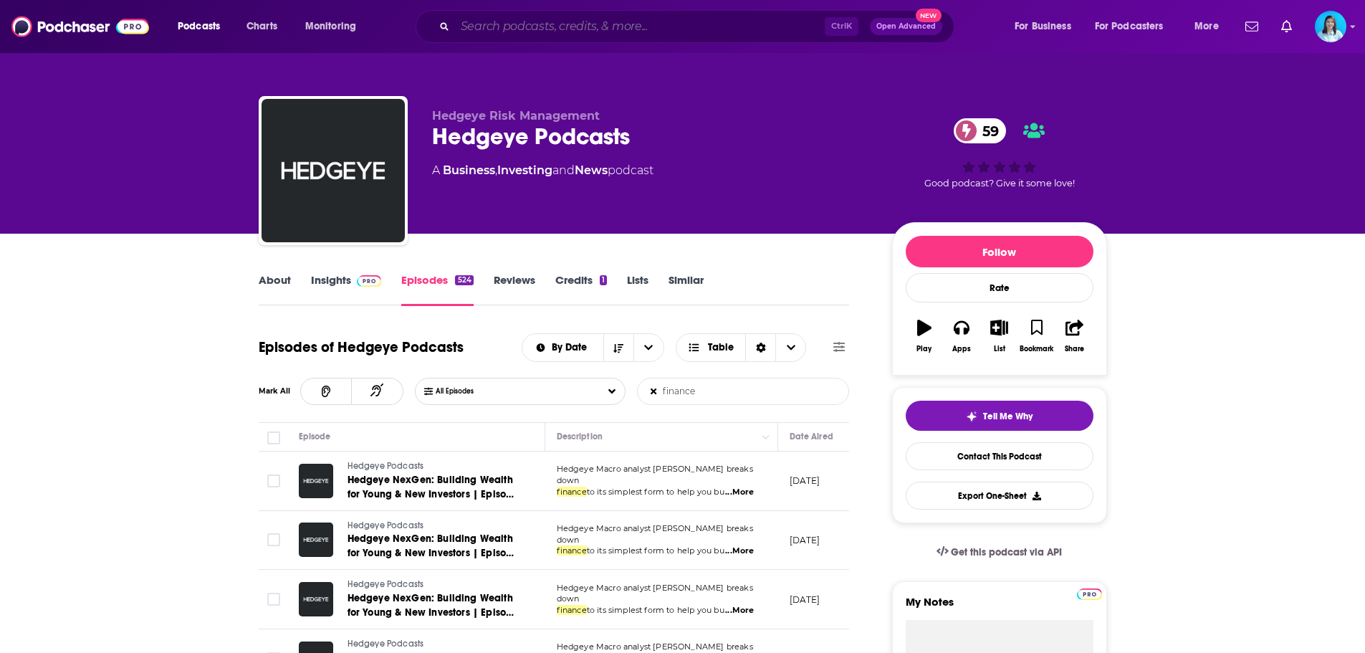
click at [538, 24] on input "Search podcasts, credits, & more..." at bounding box center [640, 26] width 370 height 23
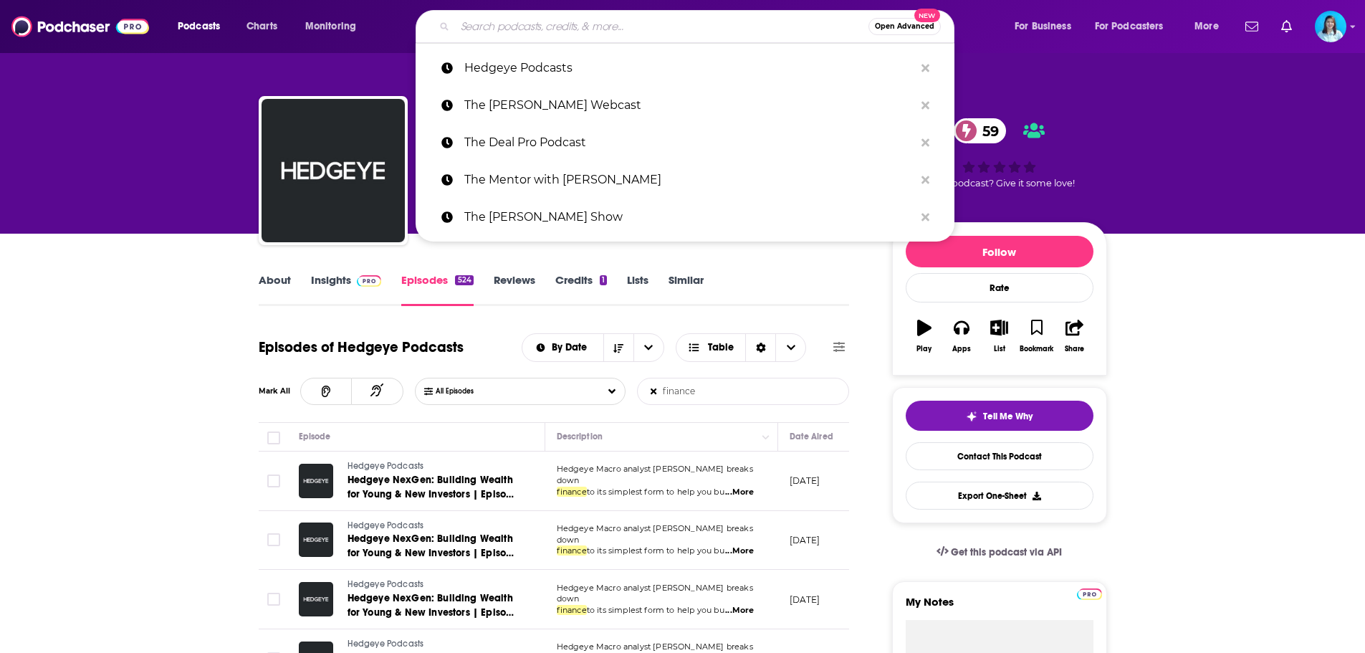
paste input "CEO School"
type input "CEO School"
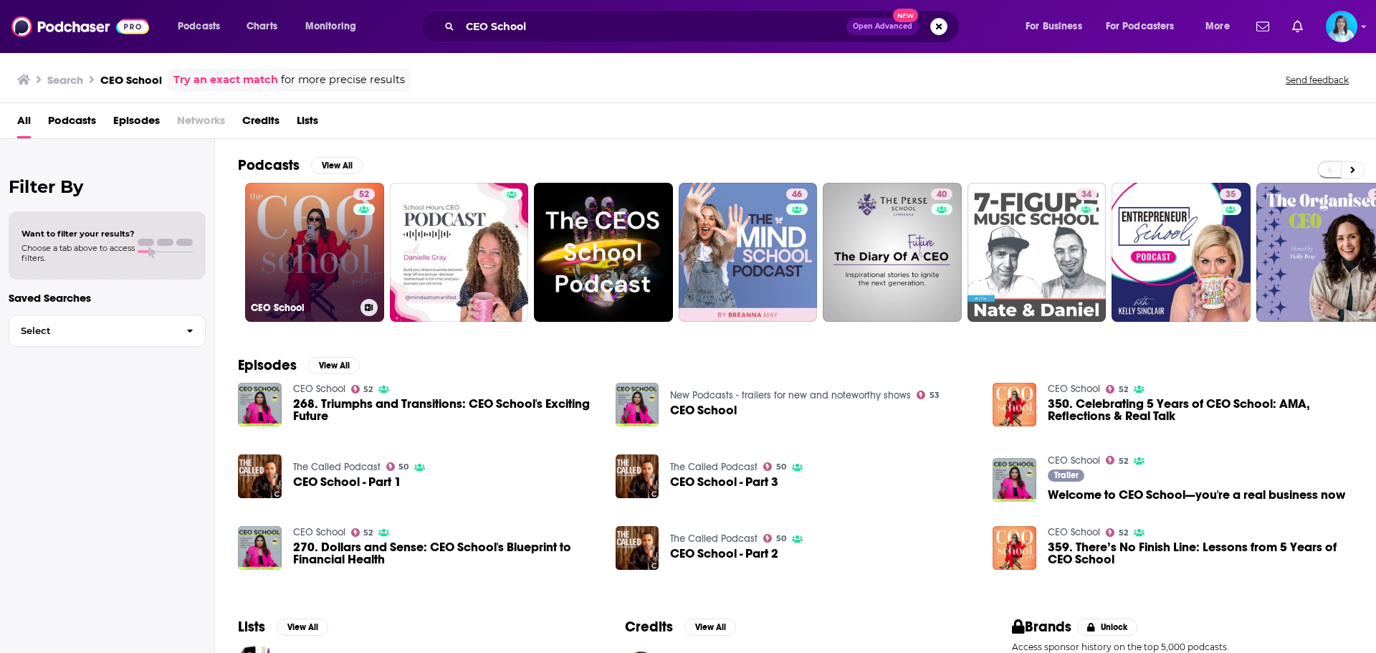
click at [301, 262] on link "52 CEO School" at bounding box center [314, 252] width 139 height 139
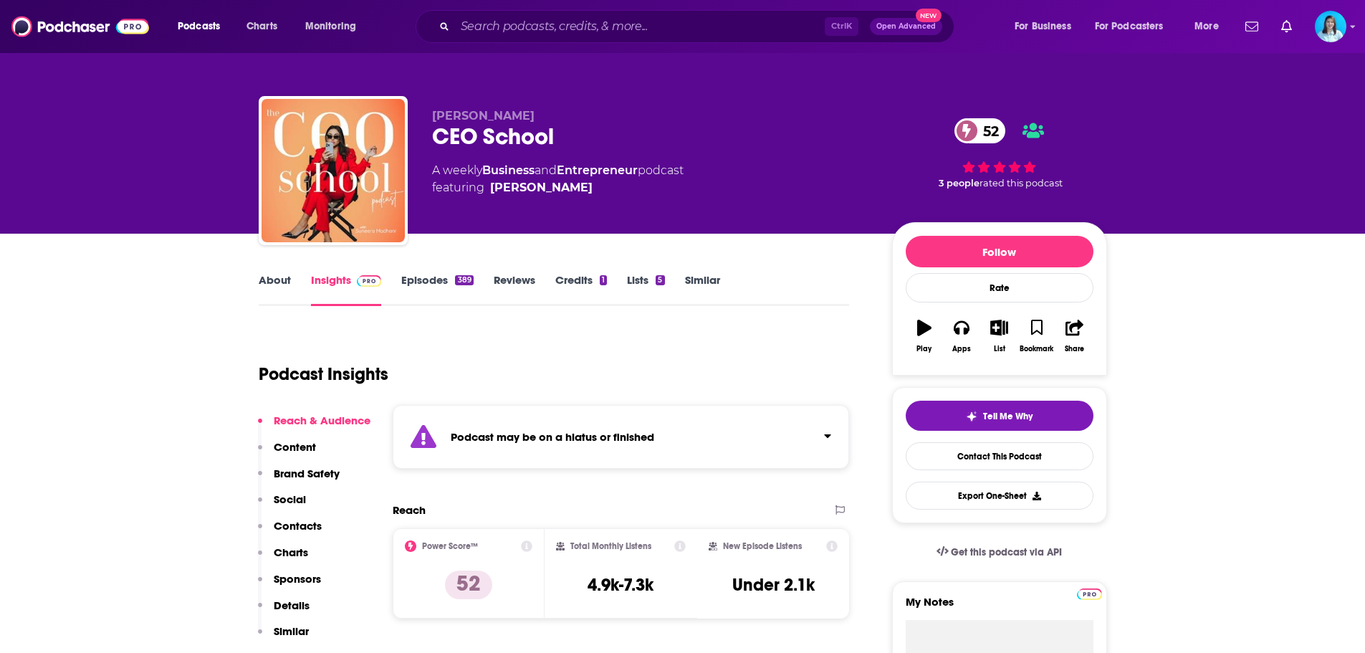
click at [826, 439] on icon "Click to expand status details" at bounding box center [827, 435] width 7 height 11
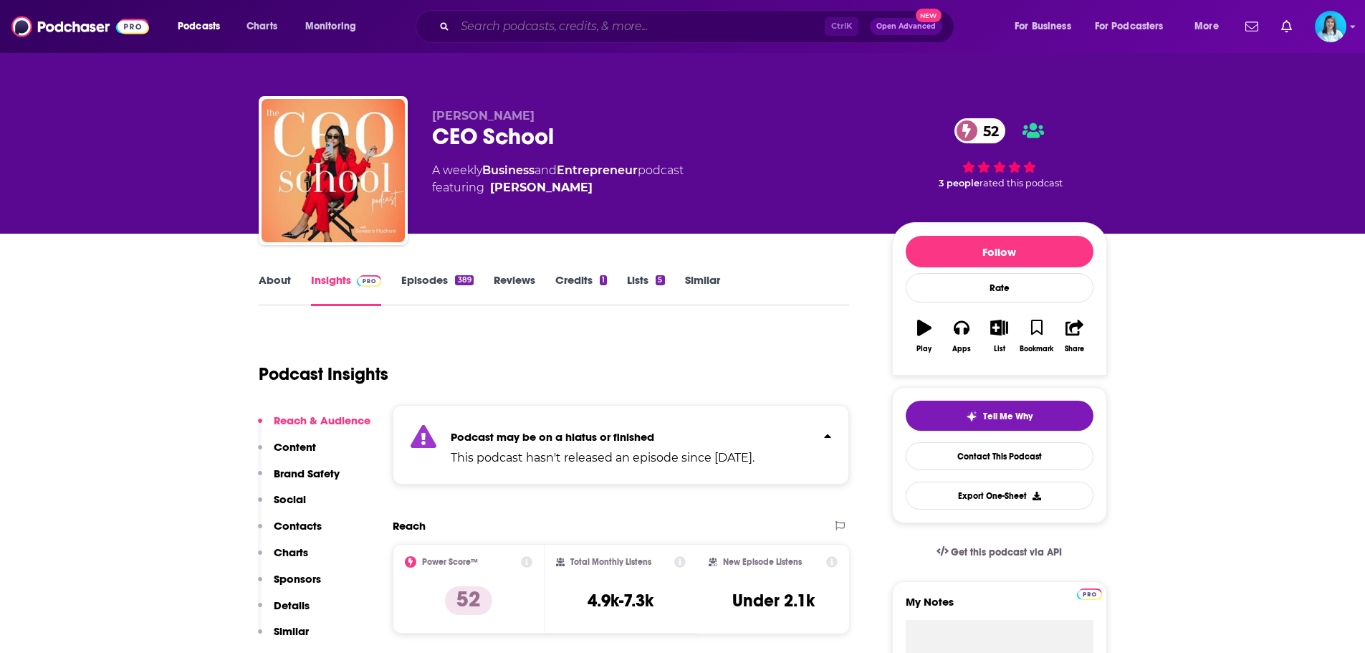
click at [492, 31] on input "Search podcasts, credits, & more..." at bounding box center [640, 26] width 370 height 23
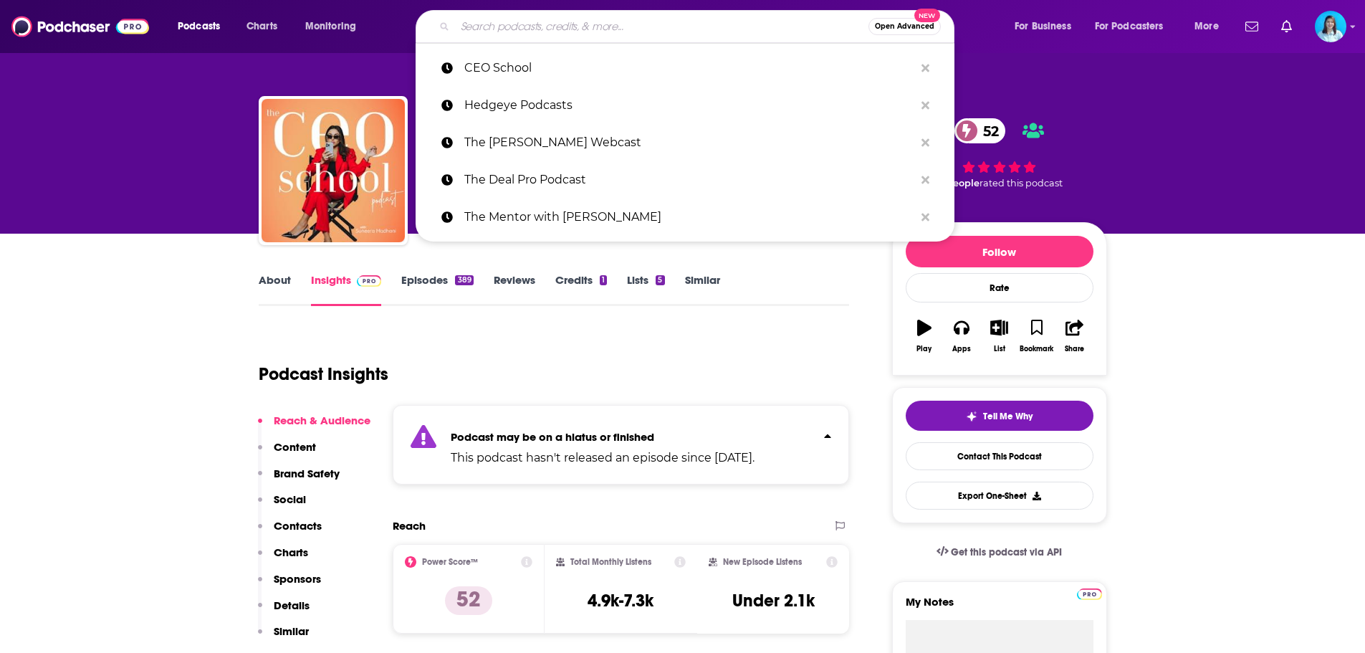
paste input "The [PERSON_NAME] Show on Innovation & Leadership"
type input "The [PERSON_NAME] Show on Innovation & Leadership"
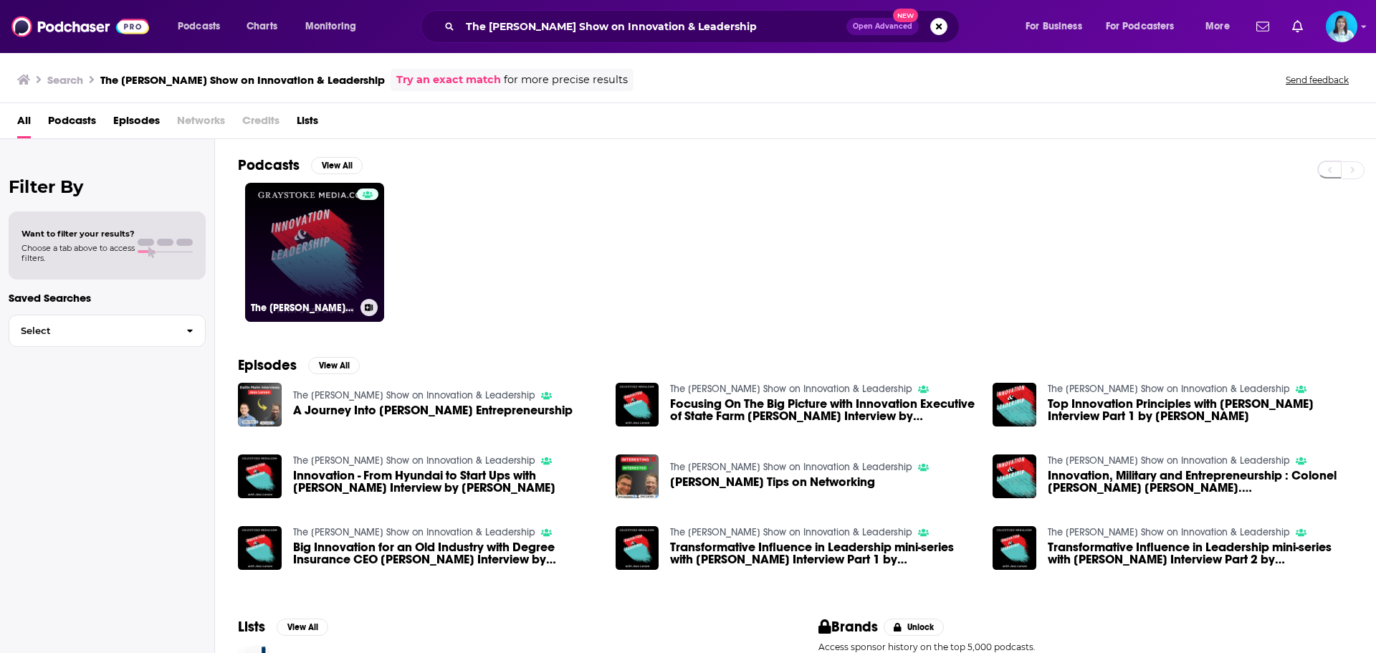
click at [295, 250] on link "The [PERSON_NAME] Show on Innovation & Leadership" at bounding box center [314, 252] width 139 height 139
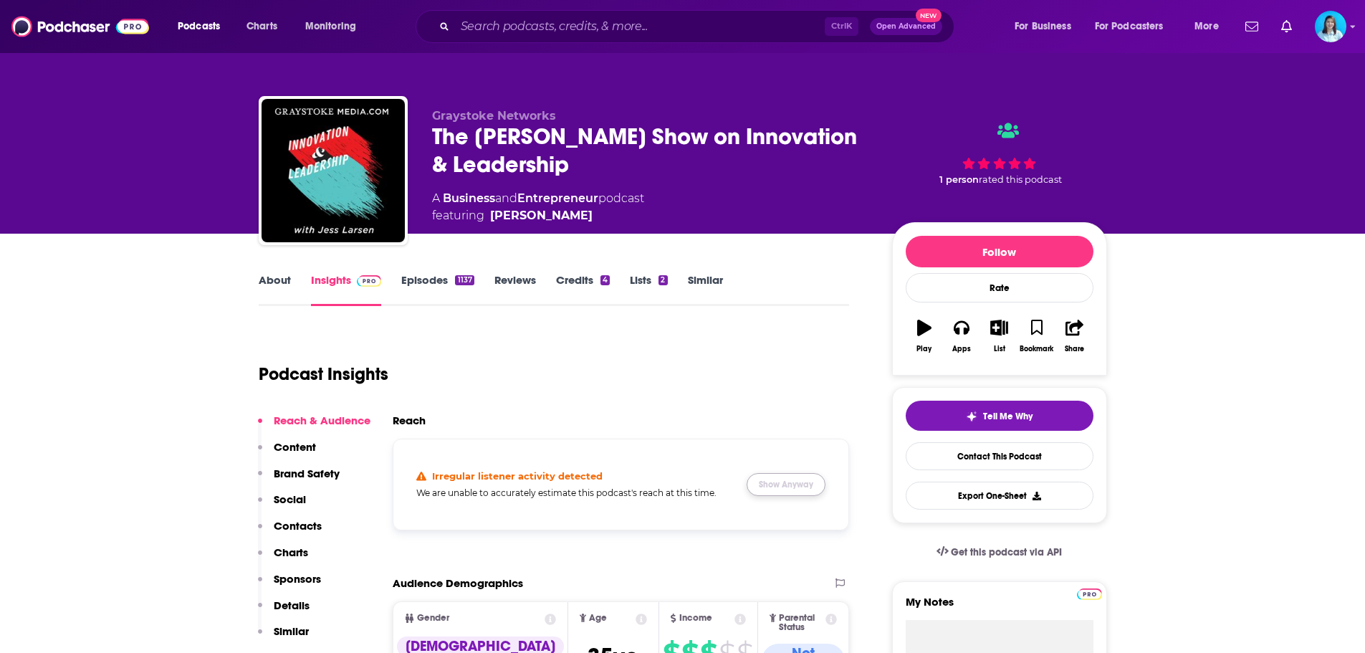
click at [802, 482] on button "Show Anyway" at bounding box center [786, 484] width 79 height 23
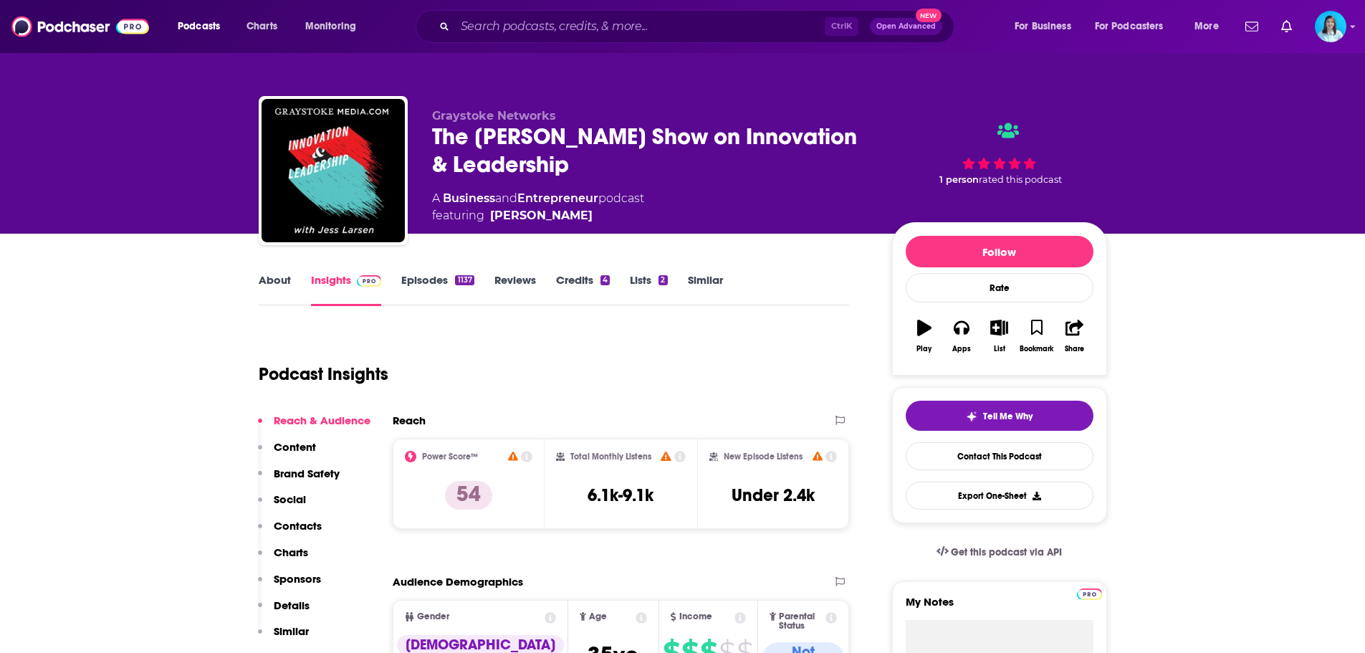
click at [427, 272] on div "About Insights Episodes 1137 Reviews Credits 4 Lists 2 Similar" at bounding box center [554, 288] width 591 height 35
click at [422, 284] on link "Episodes 1137" at bounding box center [437, 289] width 72 height 33
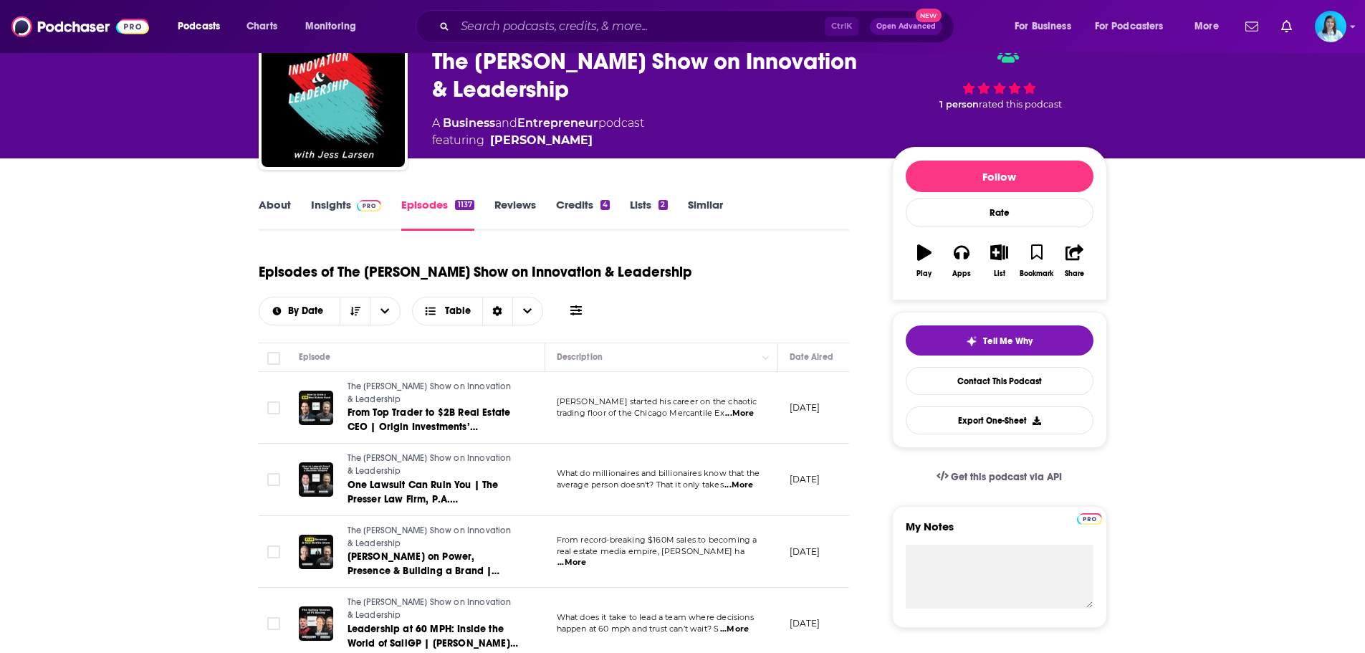
scroll to position [72, 0]
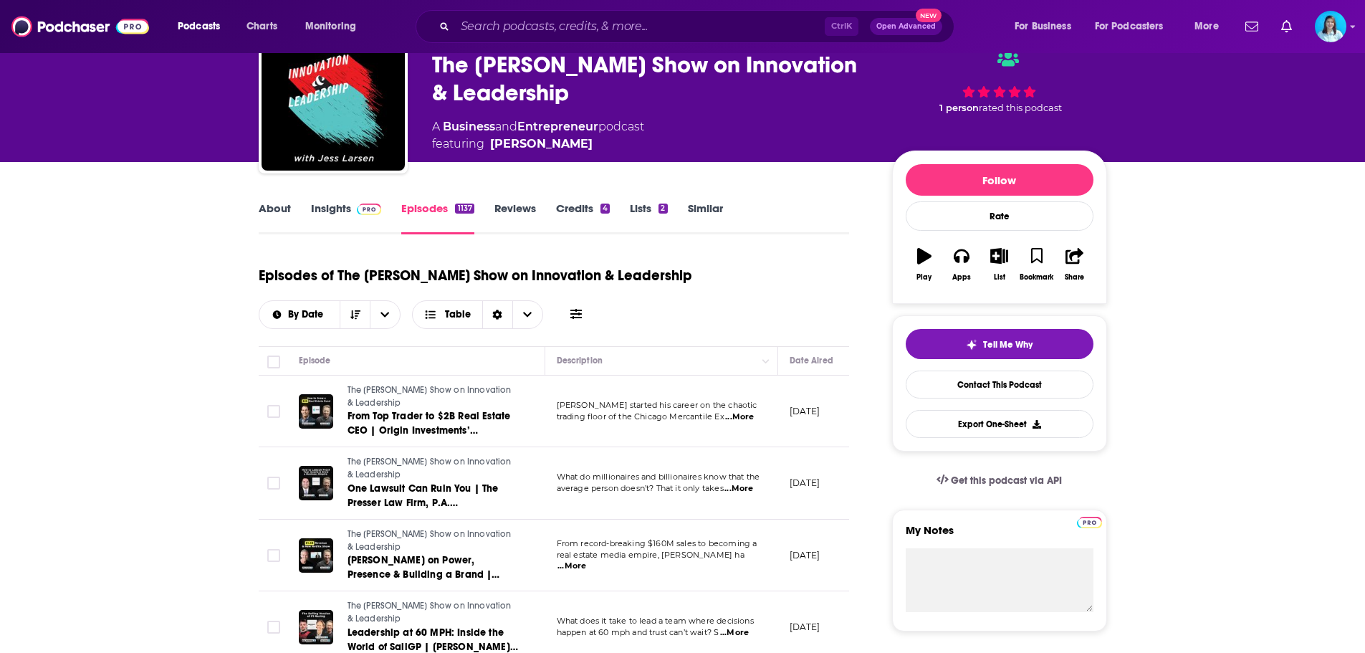
click at [578, 312] on icon at bounding box center [575, 313] width 11 height 11
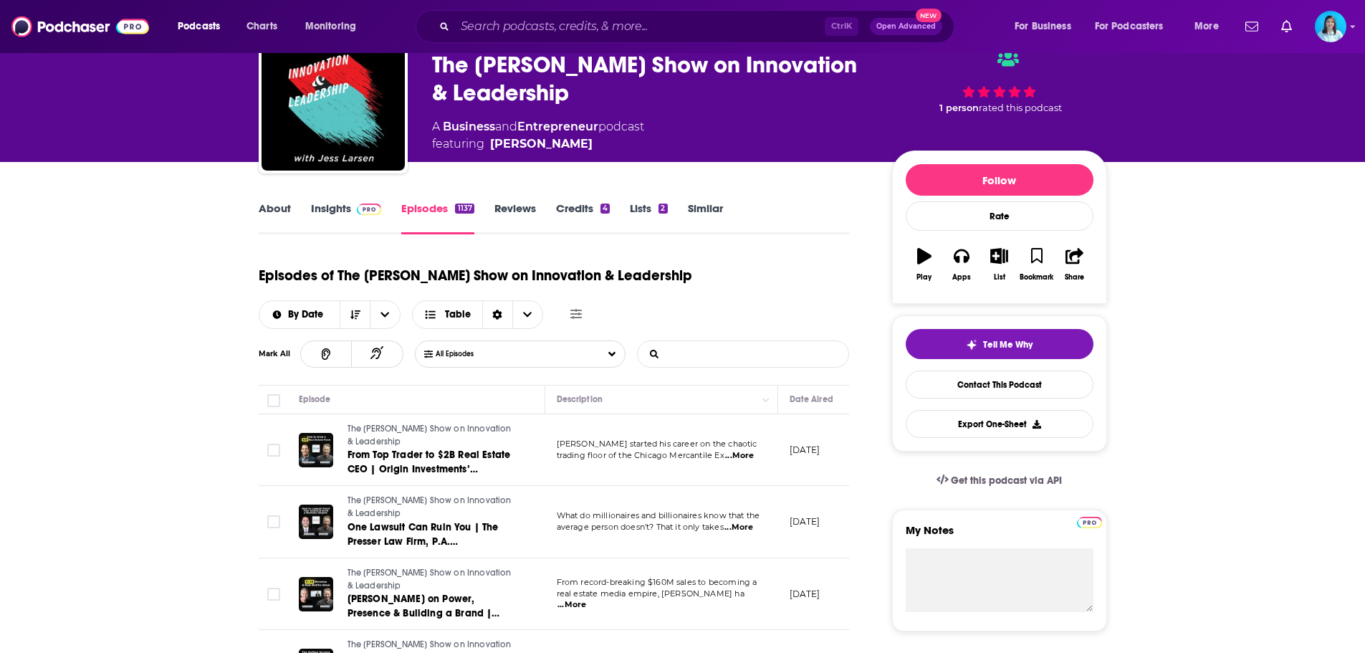
click at [664, 352] on input "List Search Input" at bounding box center [713, 354] width 150 height 26
type input "finance"
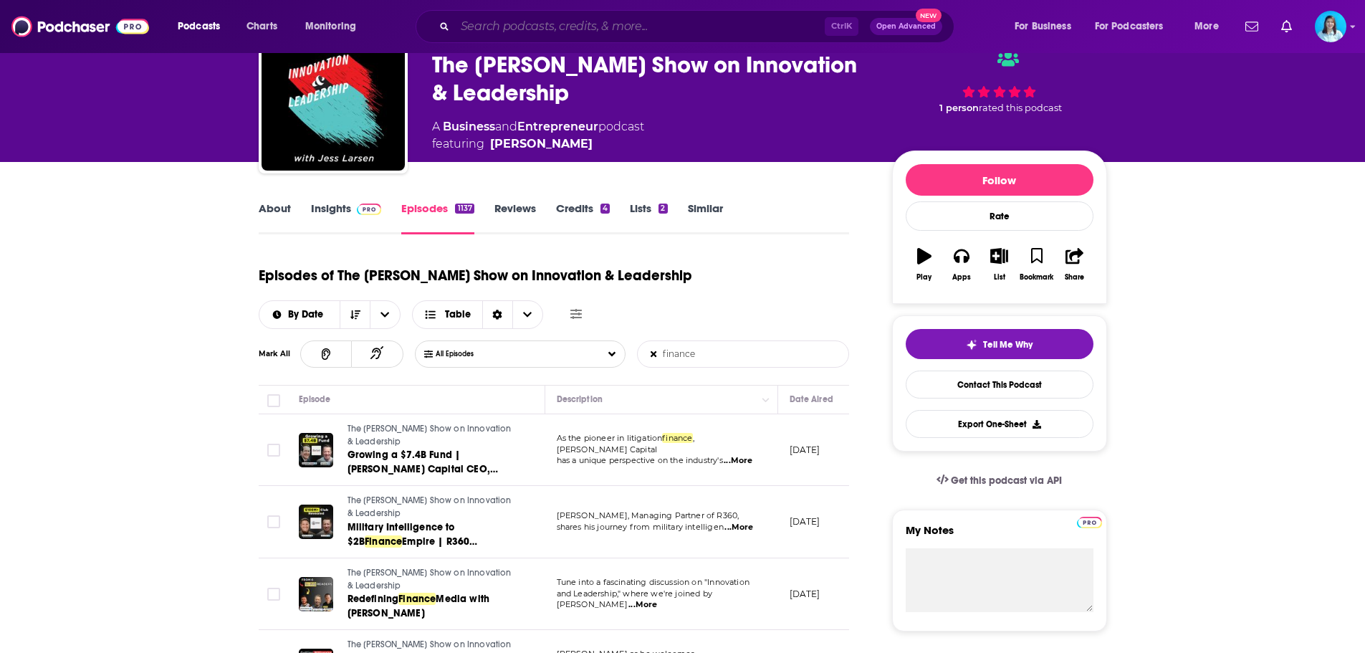
click at [513, 24] on input "Search podcasts, credits, & more..." at bounding box center [640, 26] width 370 height 23
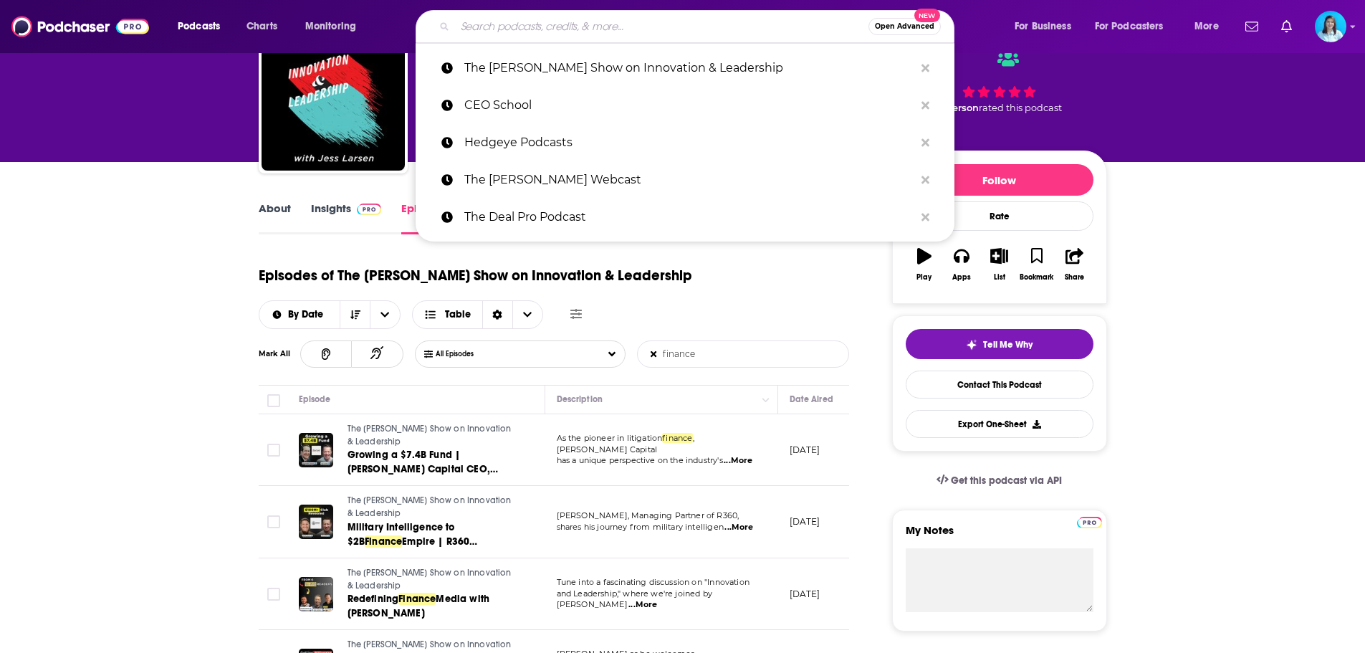
click at [513, 24] on input "Search podcasts, credits, & more..." at bounding box center [662, 26] width 414 height 23
paste input "The Deal Scout"
type input "The Deal Scout"
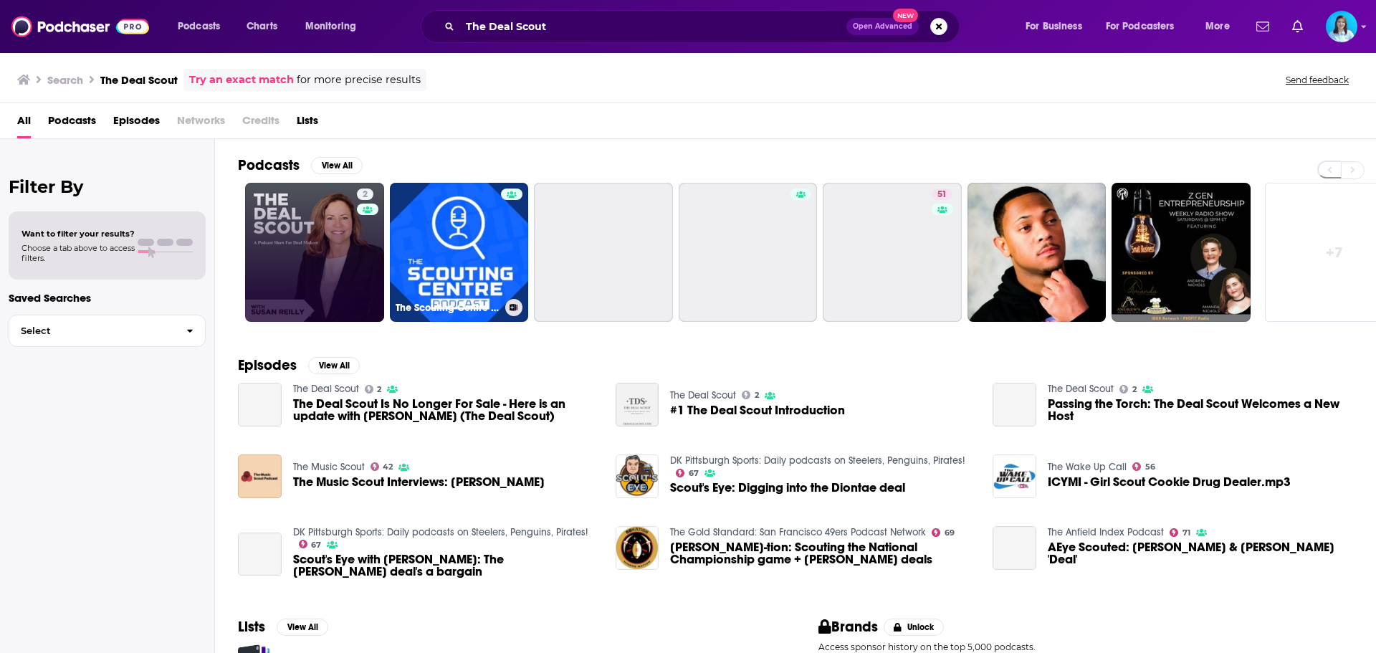
click at [302, 253] on link "2" at bounding box center [314, 252] width 139 height 139
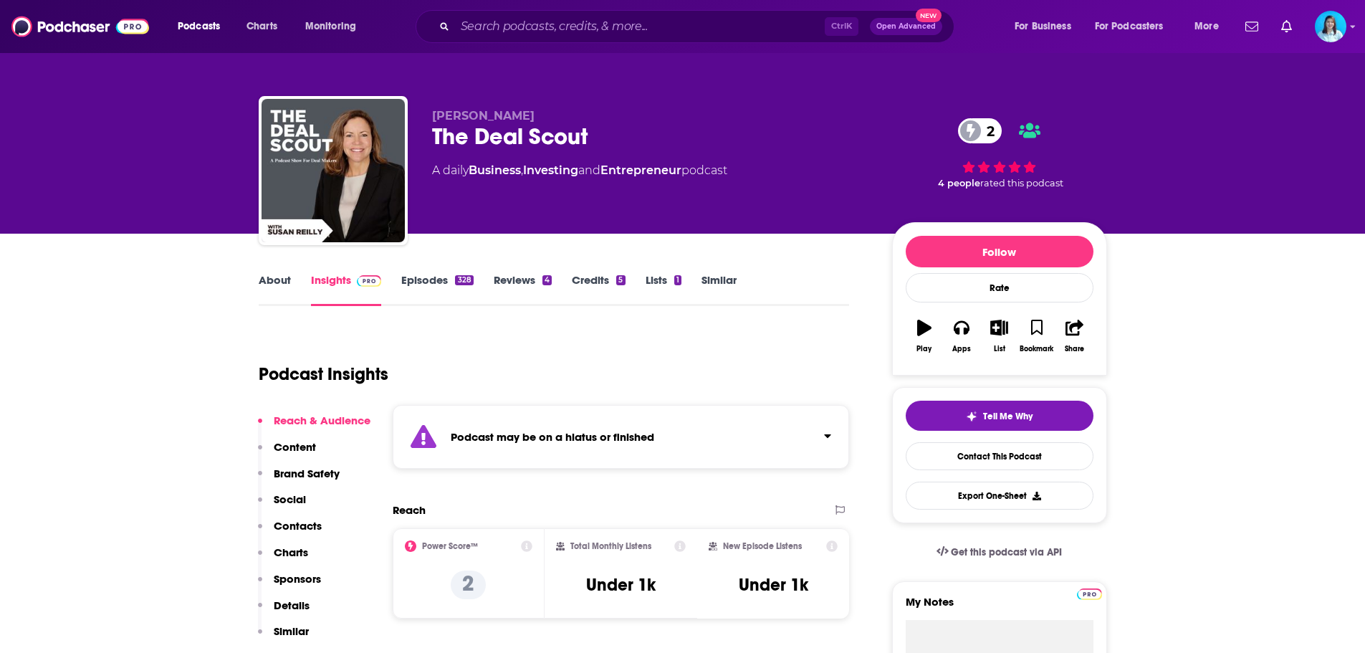
click at [825, 436] on icon "Click to expand status details" at bounding box center [827, 435] width 7 height 11
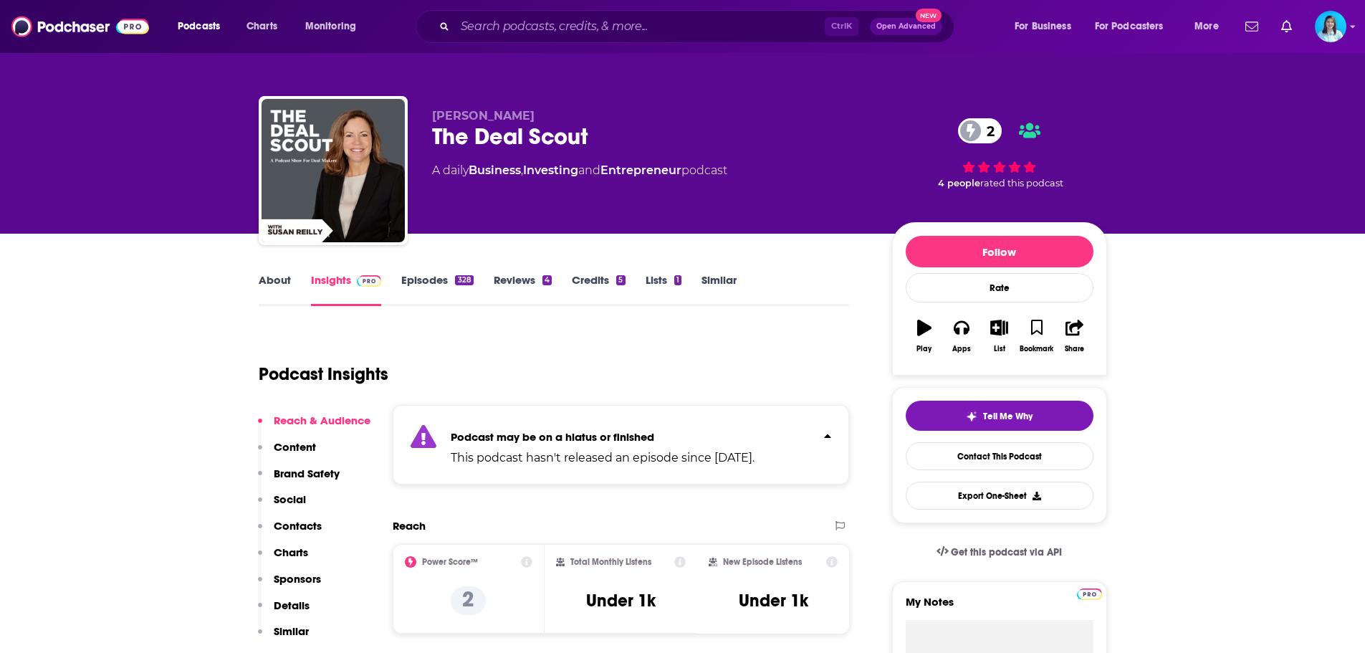
scroll to position [215, 0]
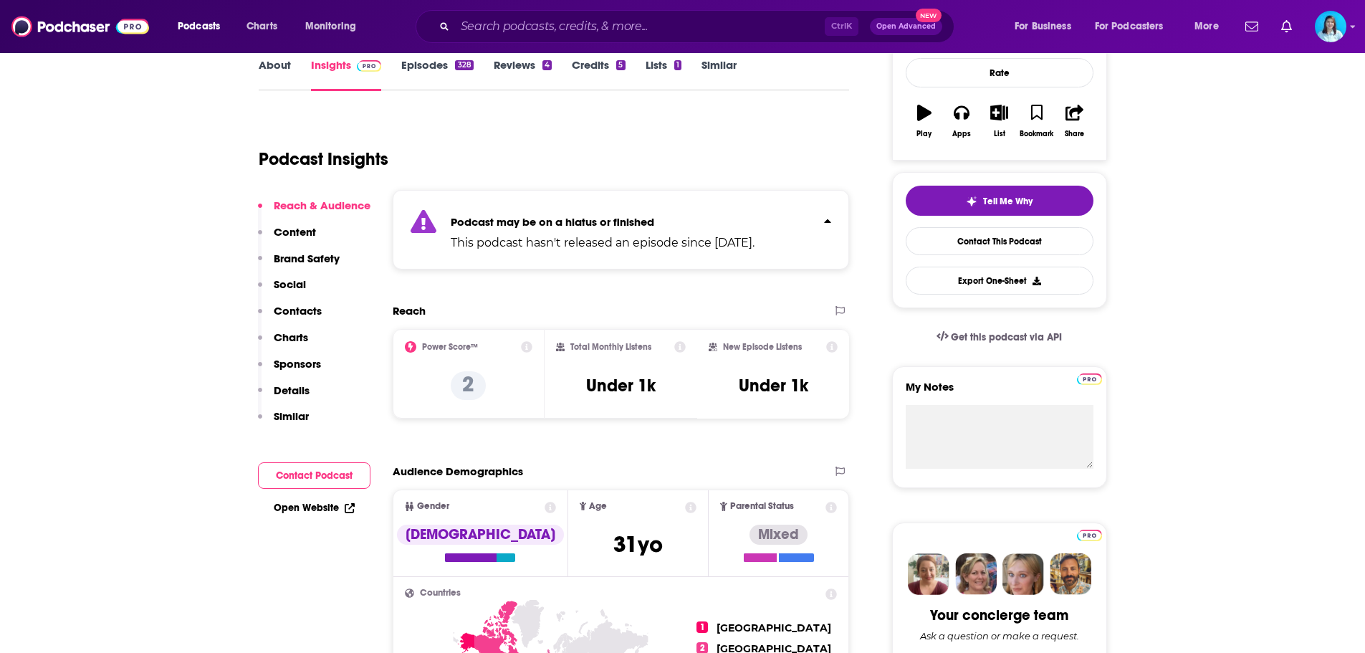
click at [436, 75] on link "Episodes 328" at bounding box center [437, 74] width 72 height 33
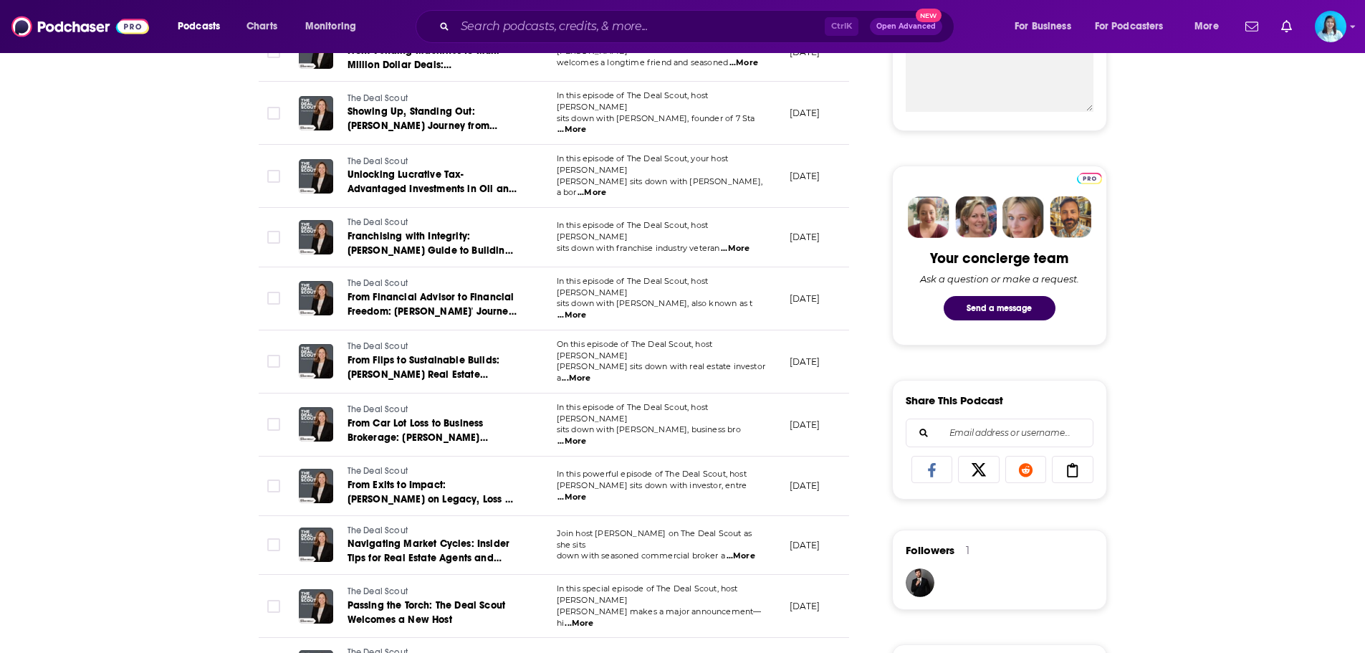
scroll to position [573, 0]
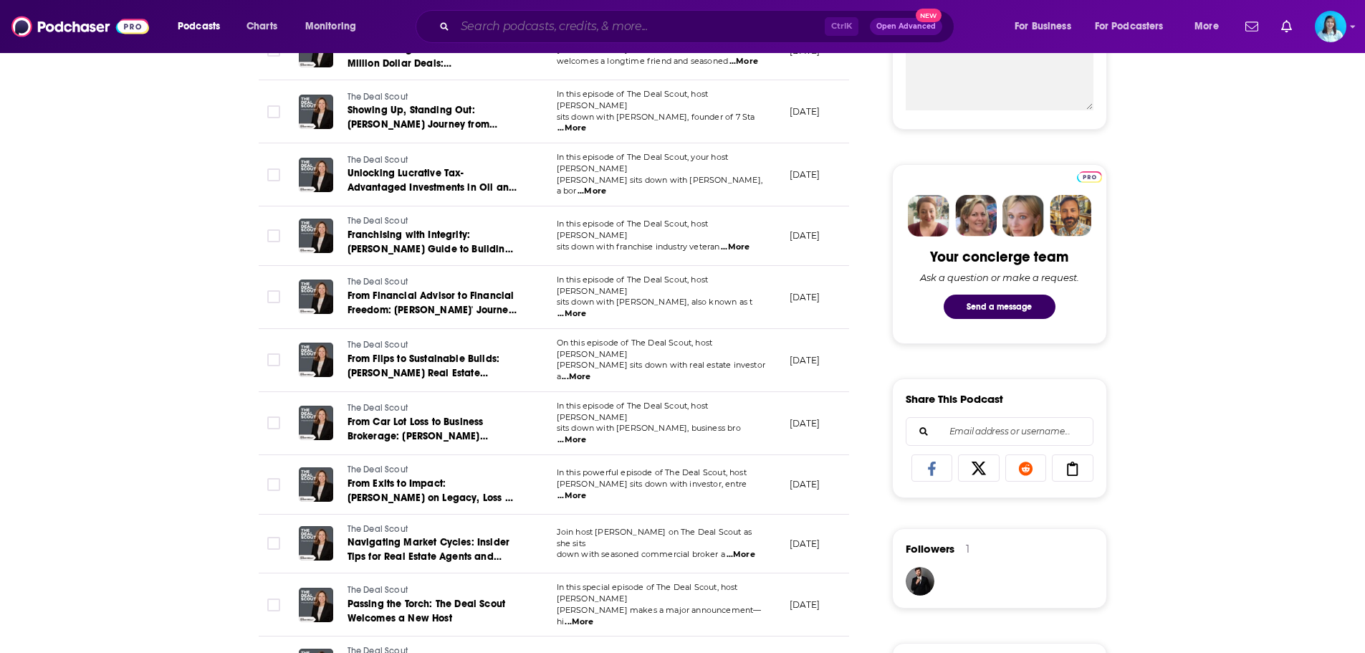
click at [489, 31] on input "Search podcasts, credits, & more..." at bounding box center [640, 26] width 370 height 23
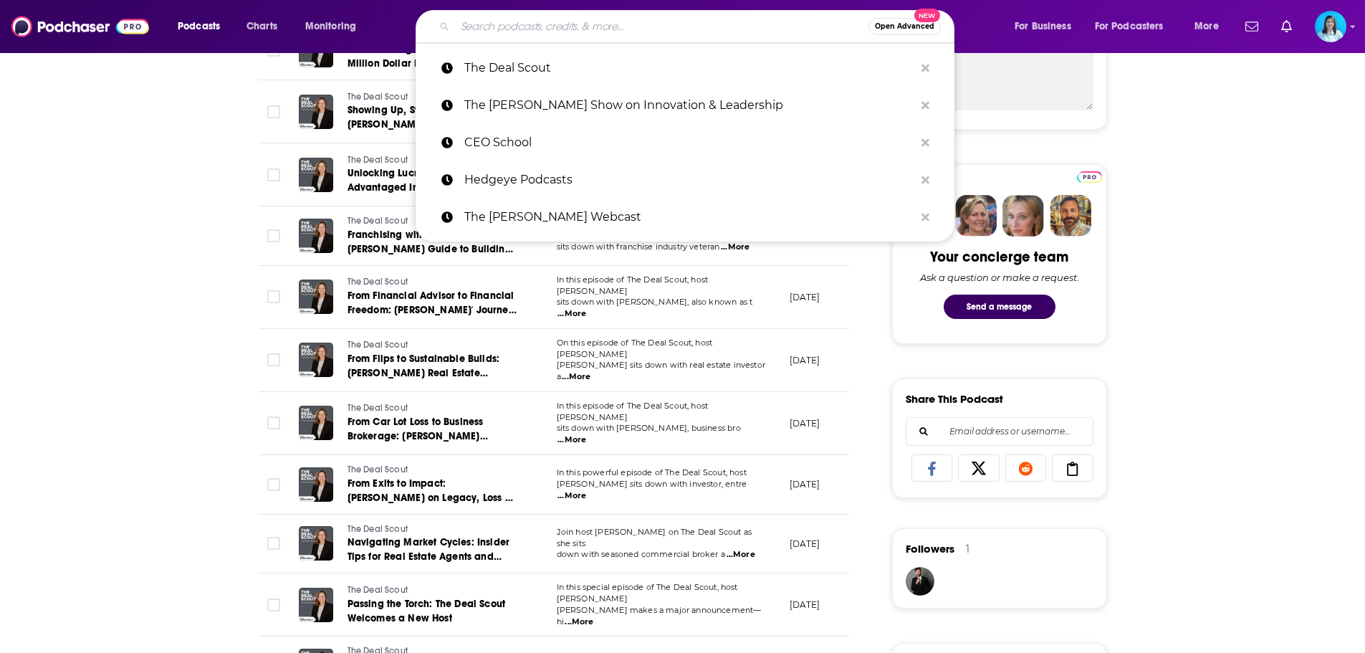
paste input "The Truth About Wealth"
type input "The Truth About Wealth"
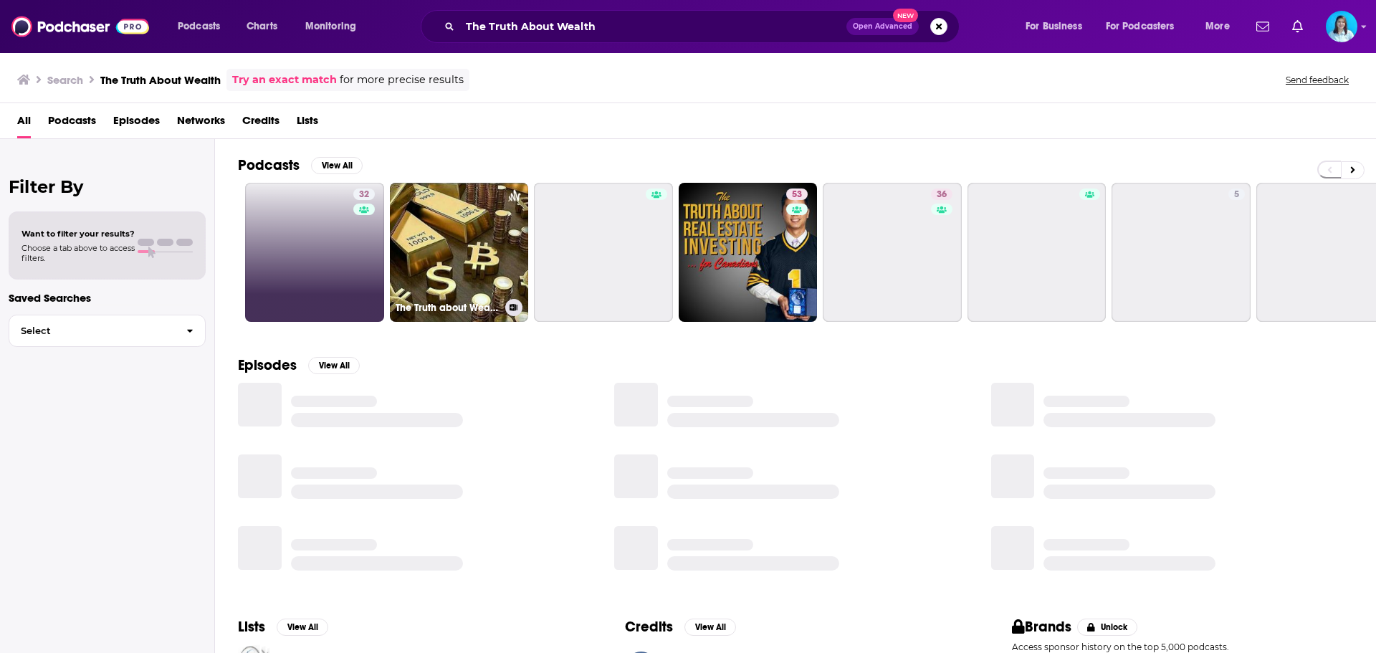
click at [292, 273] on link "32" at bounding box center [314, 252] width 139 height 139
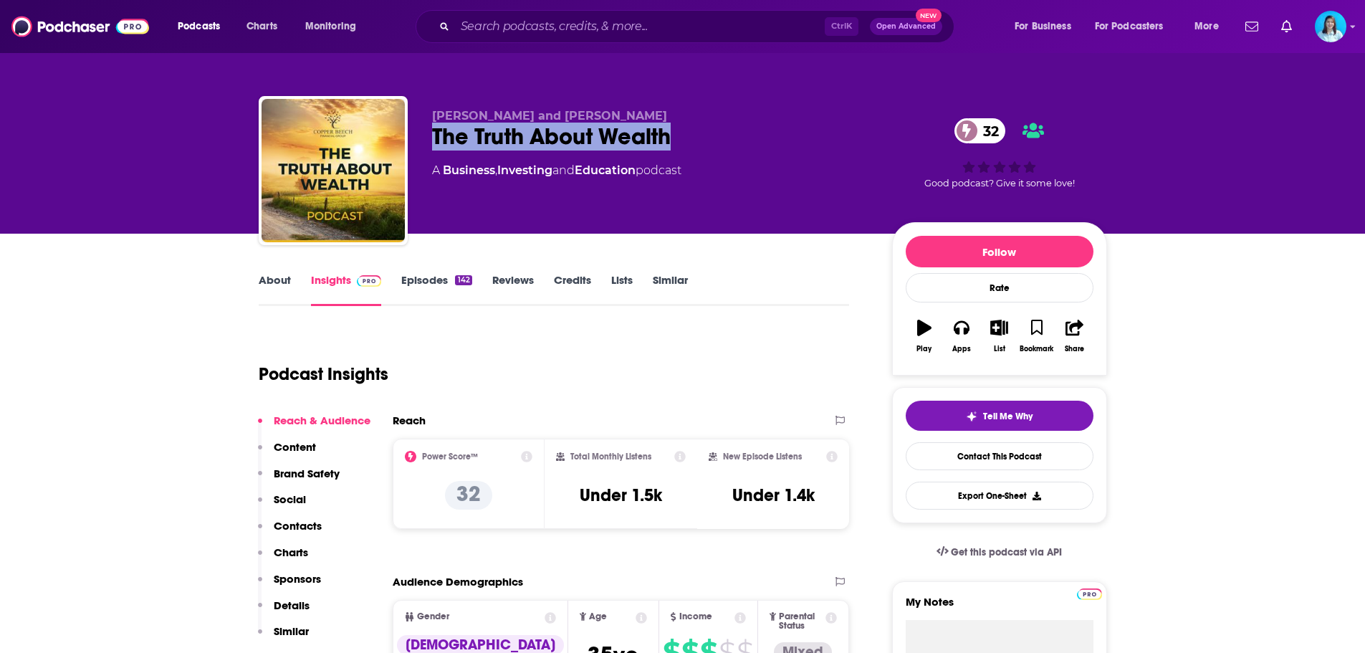
drag, startPoint x: 680, startPoint y: 130, endPoint x: 433, endPoint y: 149, distance: 248.0
click at [433, 149] on div "The Truth About Wealth 32" at bounding box center [650, 137] width 437 height 28
copy h2 "The Truth About Wealth"
